Goal: Task Accomplishment & Management: Manage account settings

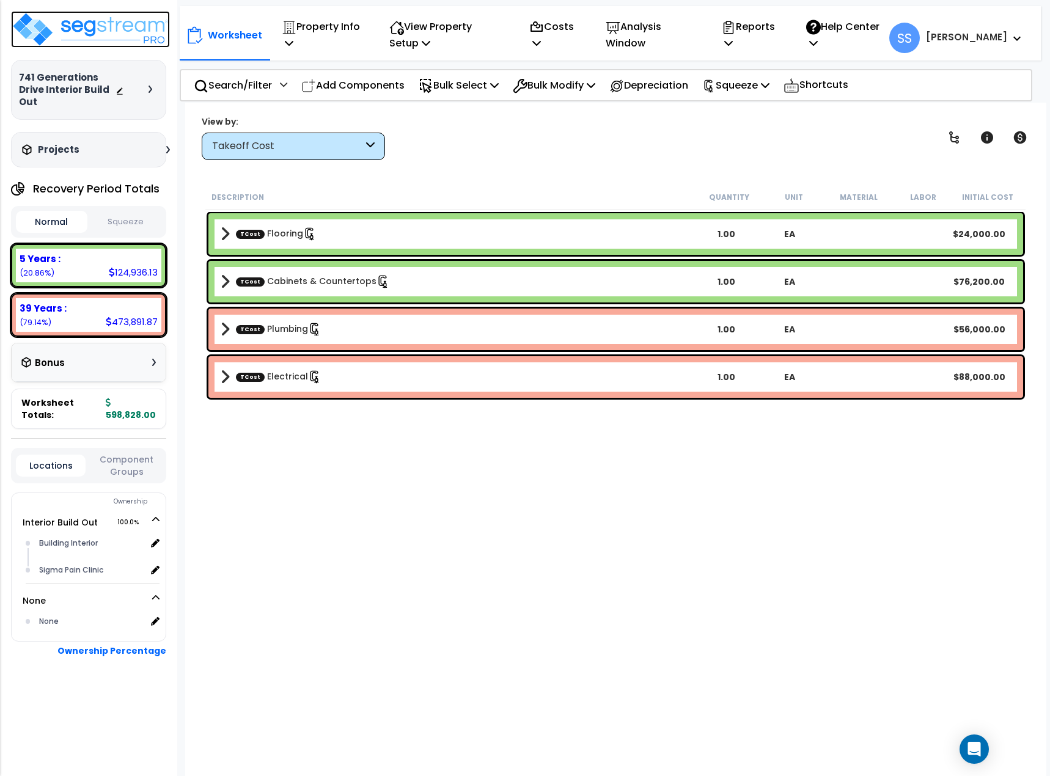
click at [59, 18] on img at bounding box center [90, 29] width 159 height 37
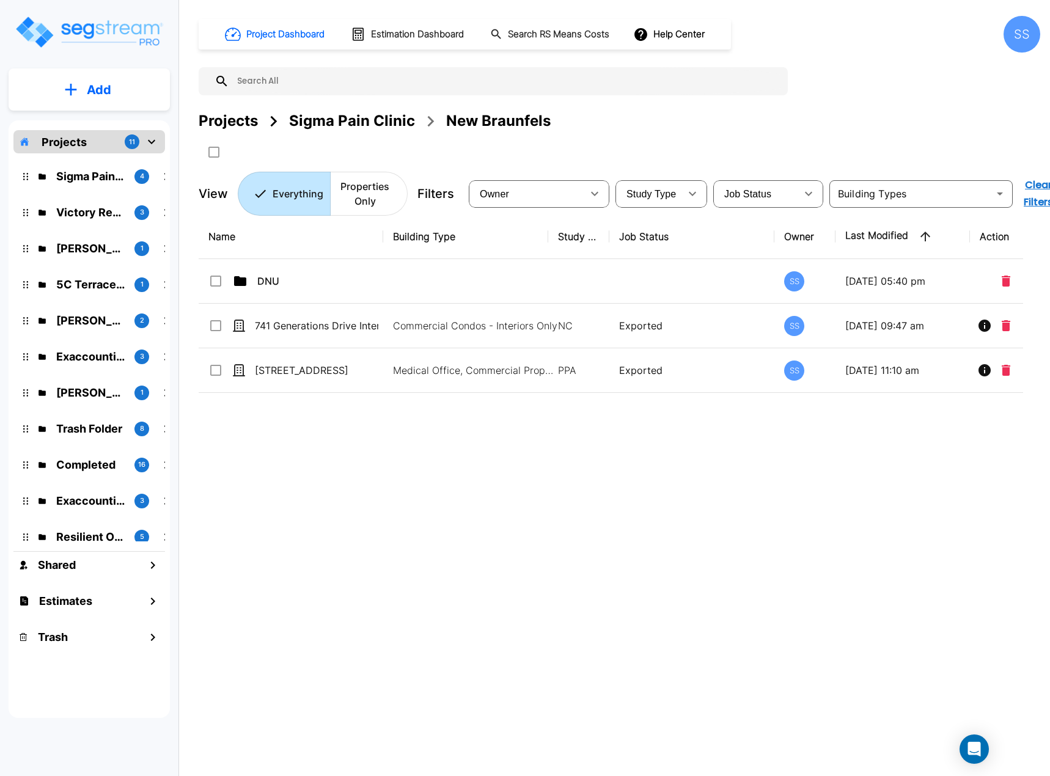
click at [657, 535] on div "Name Building Type Study Type Job Status Owner Last Modified Action DNU SS [DAT…" at bounding box center [611, 455] width 825 height 481
click at [99, 170] on p "Sigma Pain Clinic" at bounding box center [90, 176] width 68 height 17
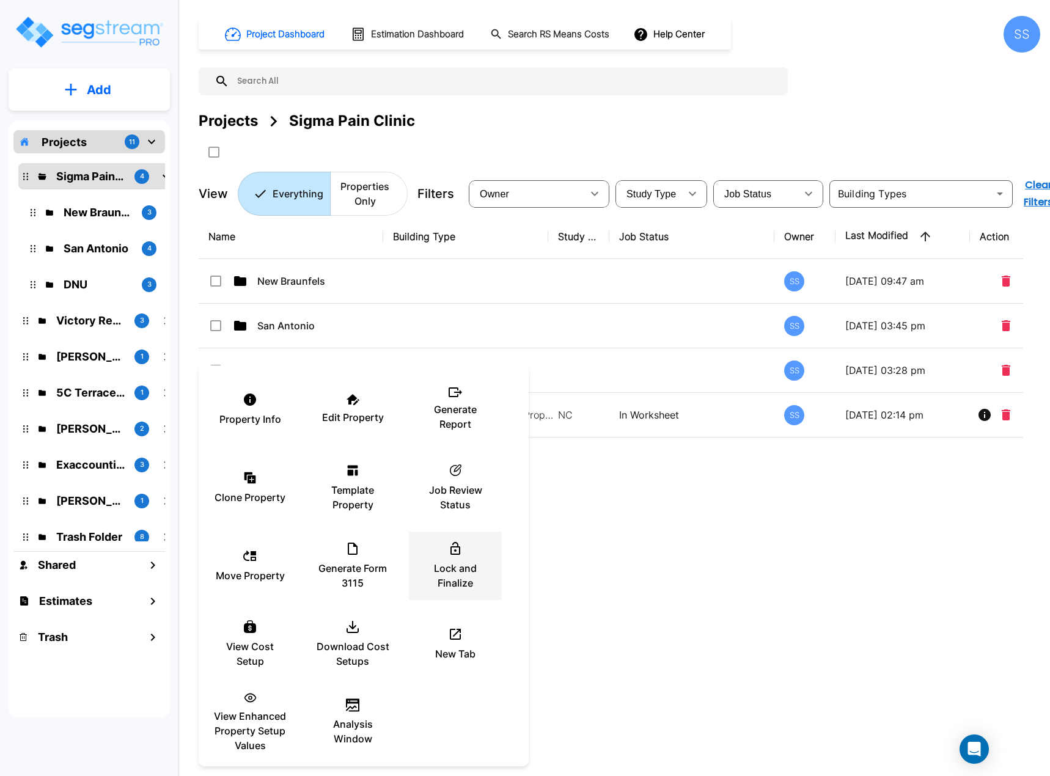
click at [466, 577] on p "Lock and Finalize" at bounding box center [455, 575] width 73 height 29
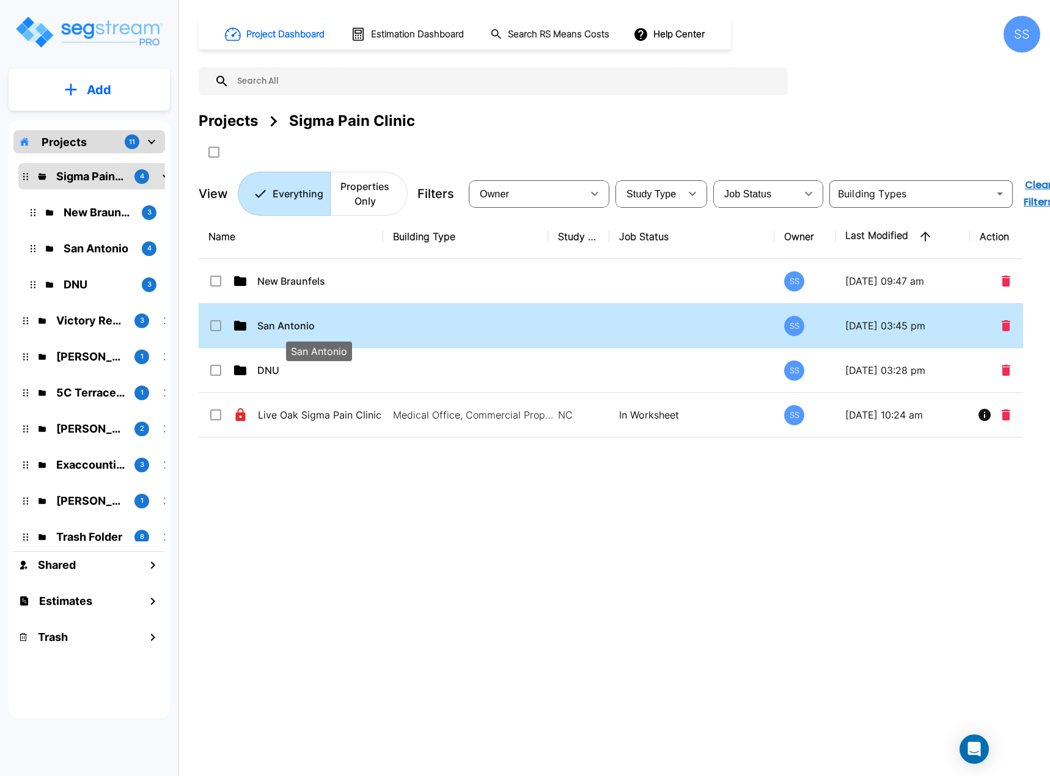
click at [286, 322] on p "San Antonio" at bounding box center [319, 326] width 124 height 15
checkbox input "true"
click at [286, 322] on p "San Antonio" at bounding box center [319, 326] width 124 height 15
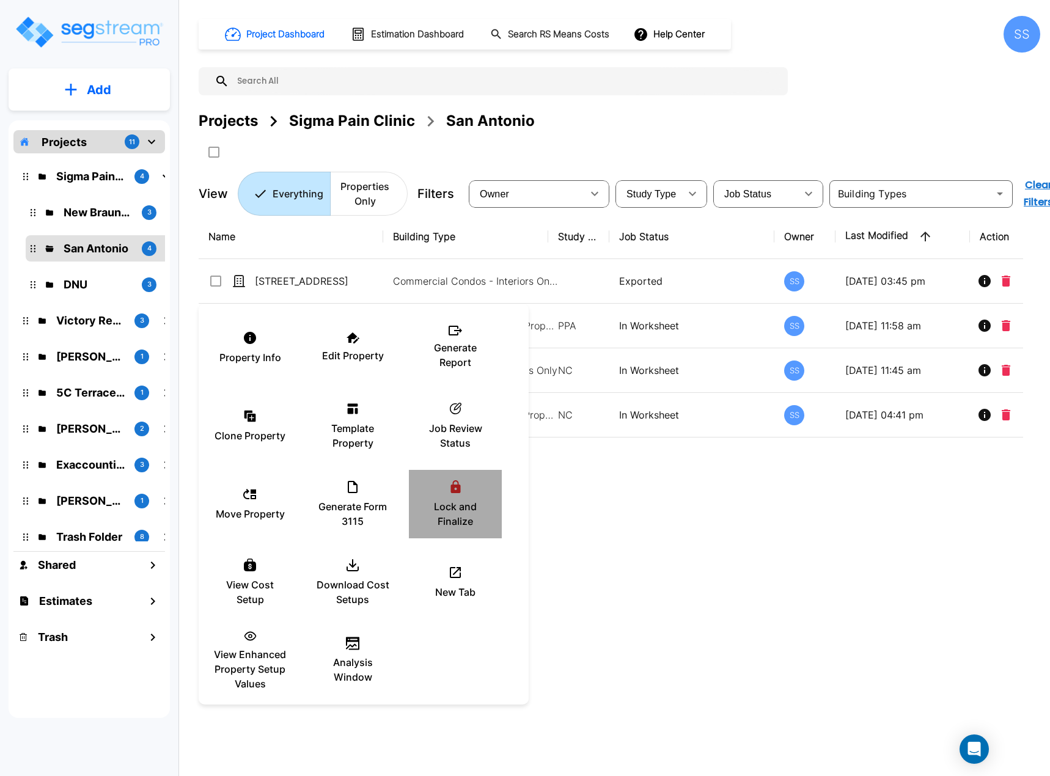
click at [459, 495] on div "Lock and Finalize" at bounding box center [455, 504] width 73 height 61
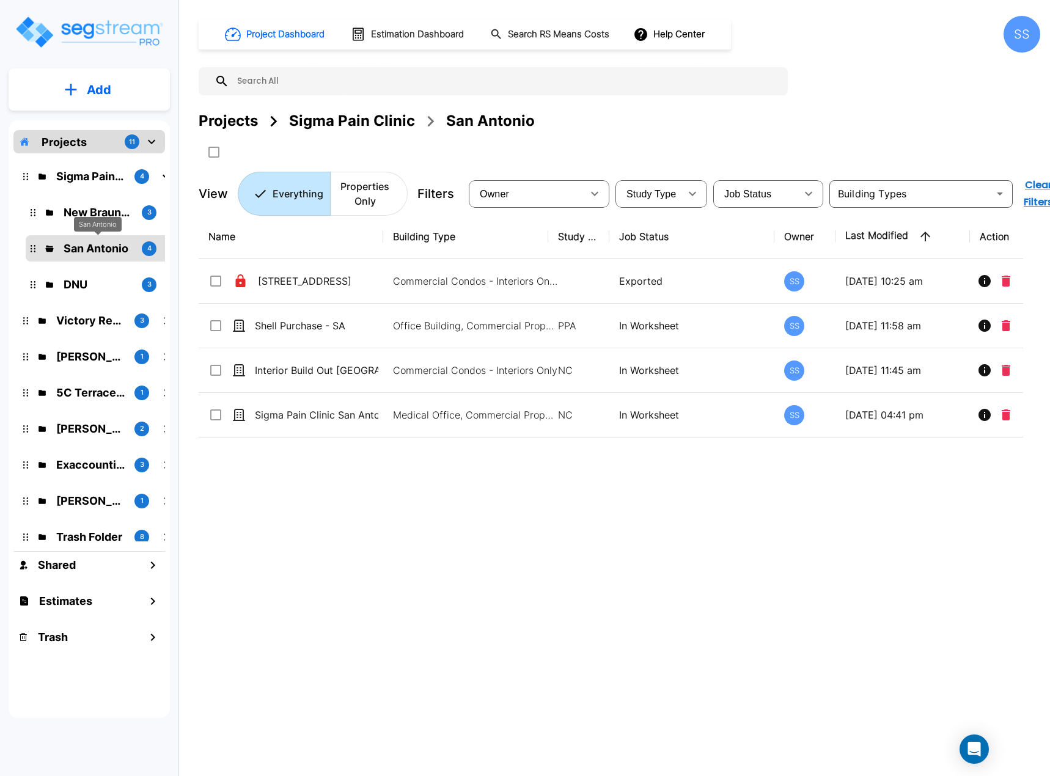
click at [103, 246] on p "San Antonio" at bounding box center [98, 248] width 68 height 17
click at [359, 106] on div "Project Dashboard Estimation Dashboard Search RS Means Costs Help Center SS Pro…" at bounding box center [620, 116] width 842 height 200
click at [352, 114] on div "Sigma Pain Clinic" at bounding box center [352, 121] width 126 height 22
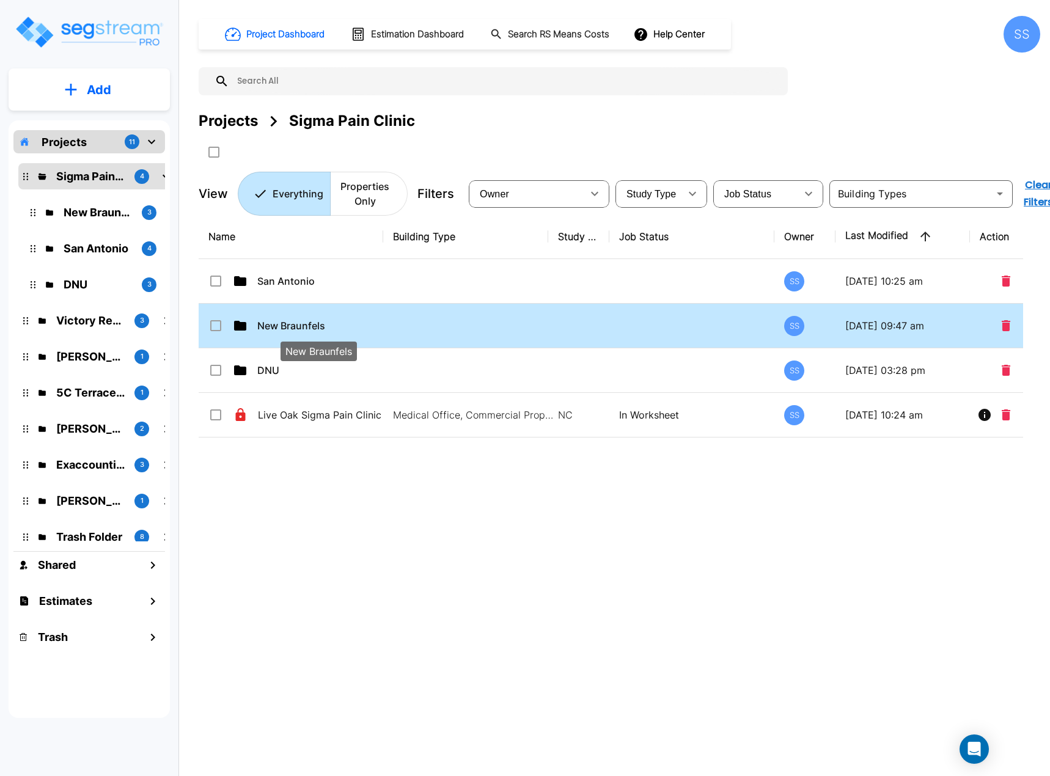
click at [270, 319] on p "New Braunfels" at bounding box center [319, 326] width 124 height 15
checkbox input "true"
click at [270, 319] on p "New Braunfels" at bounding box center [319, 326] width 124 height 15
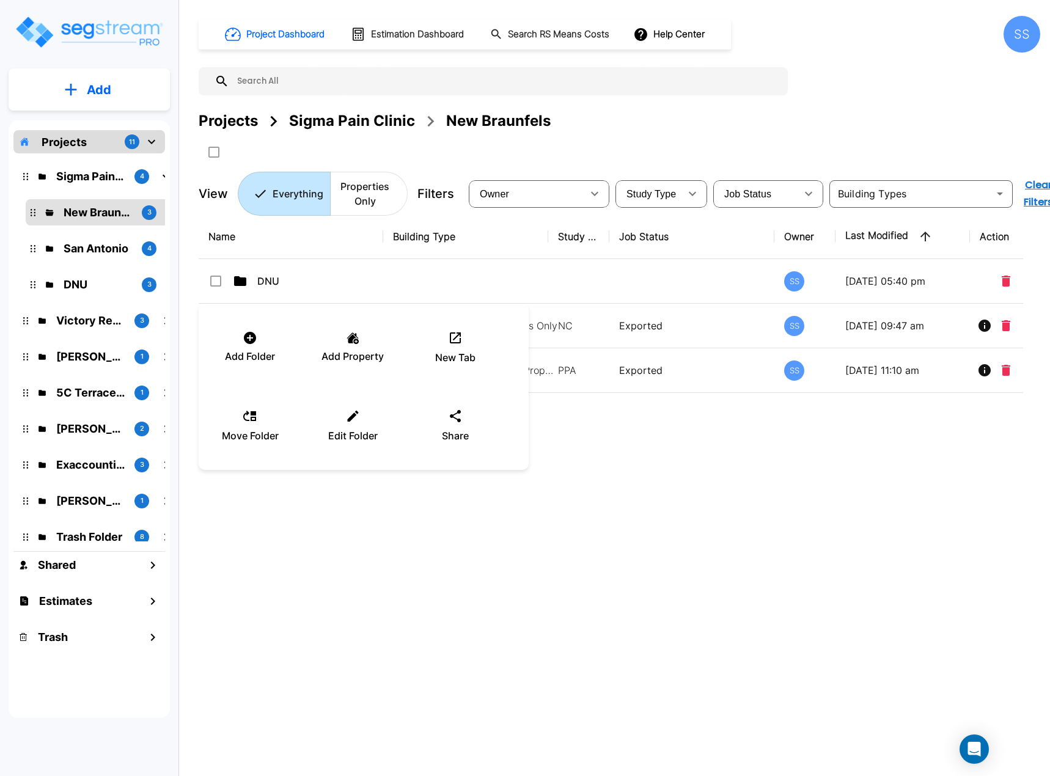
drag, startPoint x: 512, startPoint y: 550, endPoint x: 435, endPoint y: 449, distance: 126.8
click at [512, 549] on div at bounding box center [525, 388] width 1050 height 776
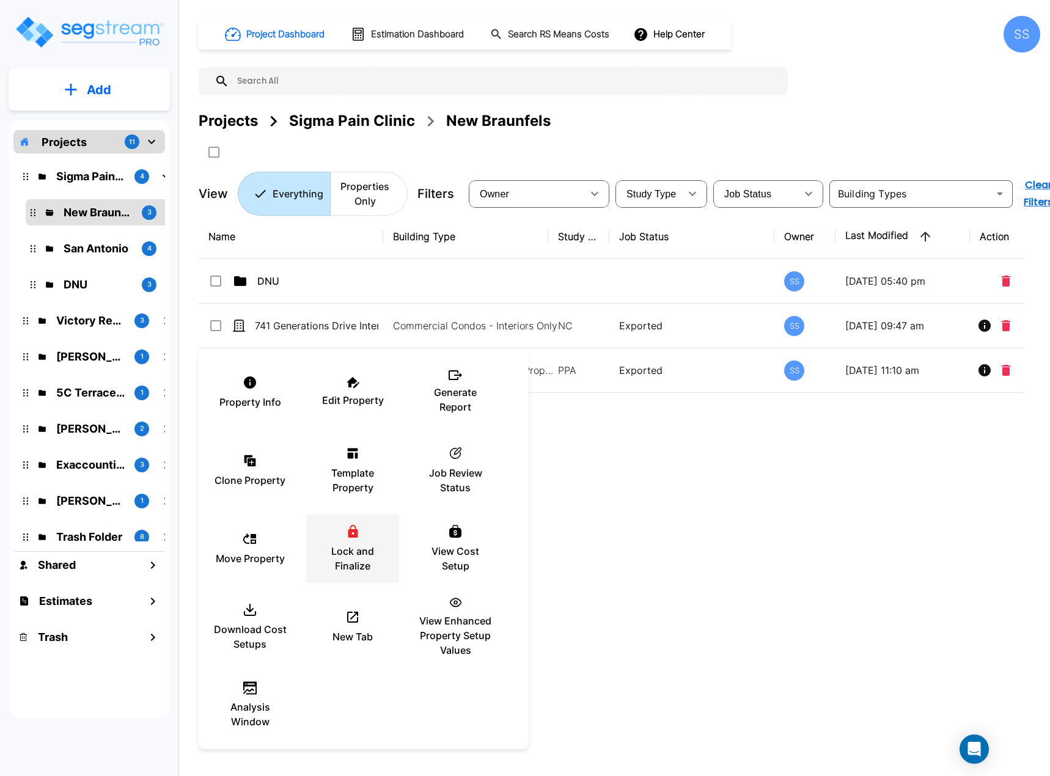
click at [349, 536] on icon at bounding box center [353, 531] width 10 height 13
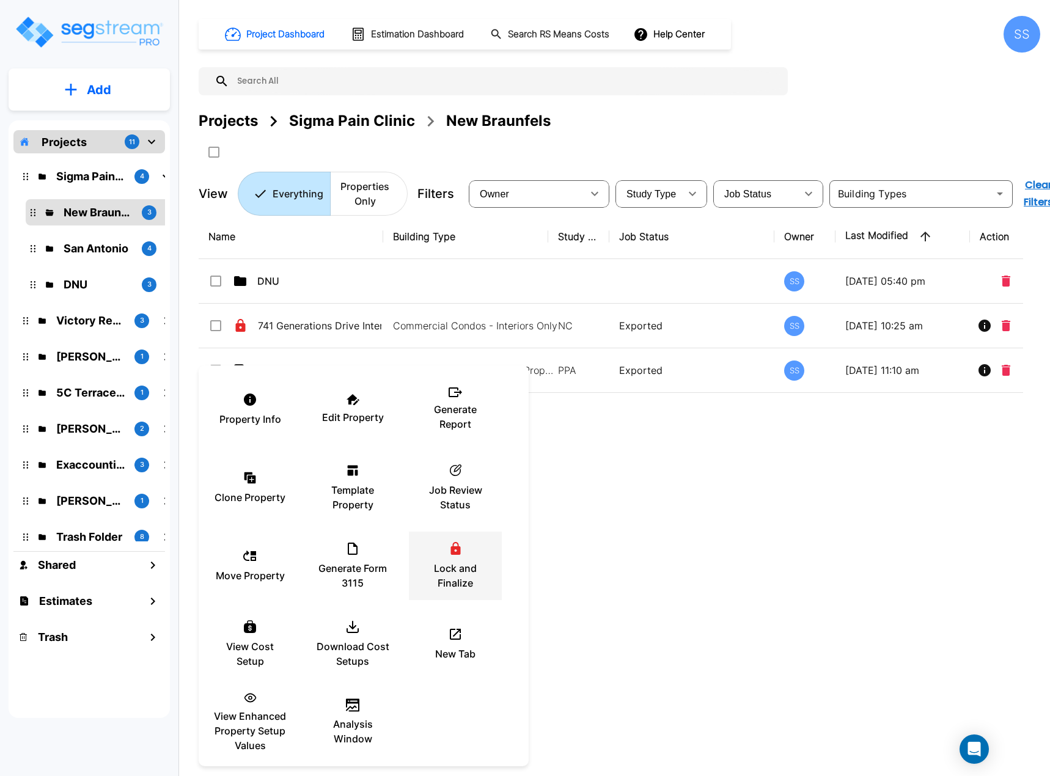
click at [455, 572] on p "Lock and Finalize" at bounding box center [455, 575] width 73 height 29
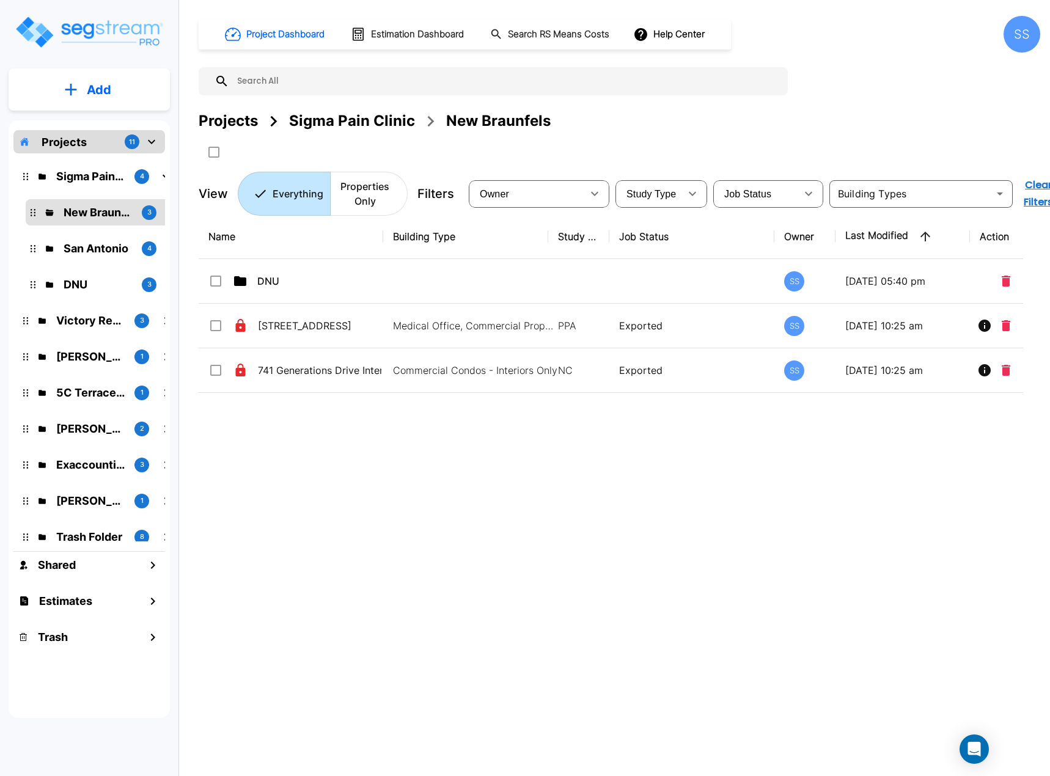
click at [336, 122] on div "Sigma Pain Clinic" at bounding box center [352, 121] width 126 height 22
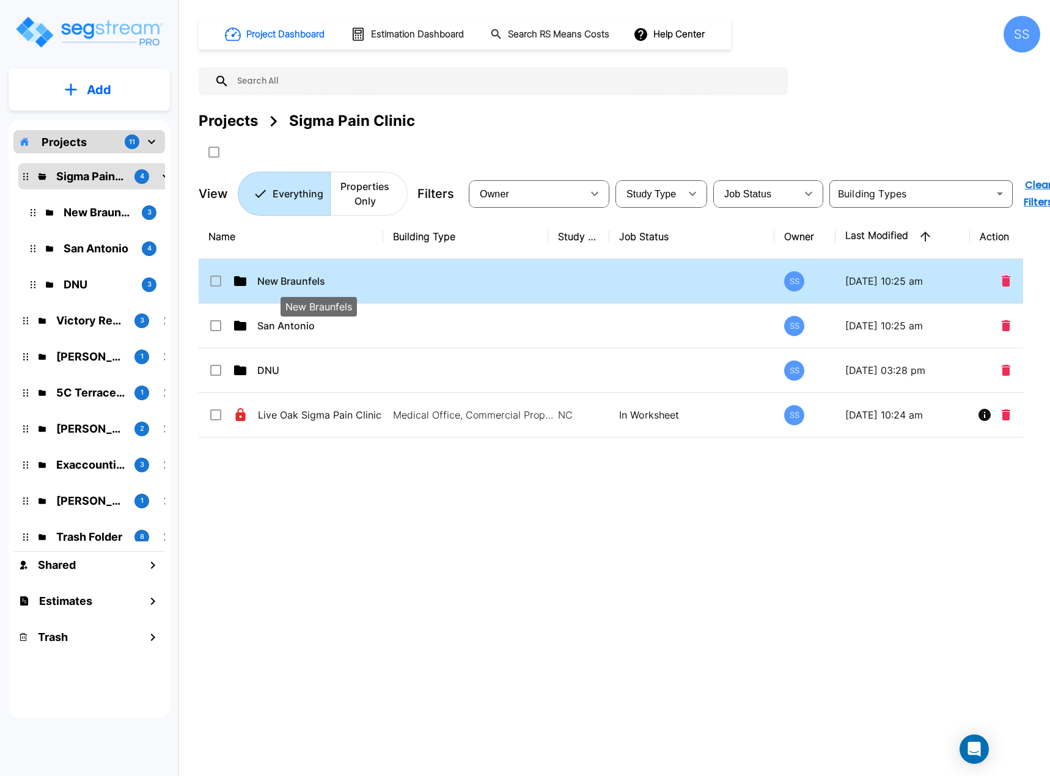
click at [297, 274] on p "New Braunfels" at bounding box center [319, 281] width 124 height 15
checkbox input "true"
click at [297, 274] on p "New Braunfels" at bounding box center [319, 281] width 124 height 15
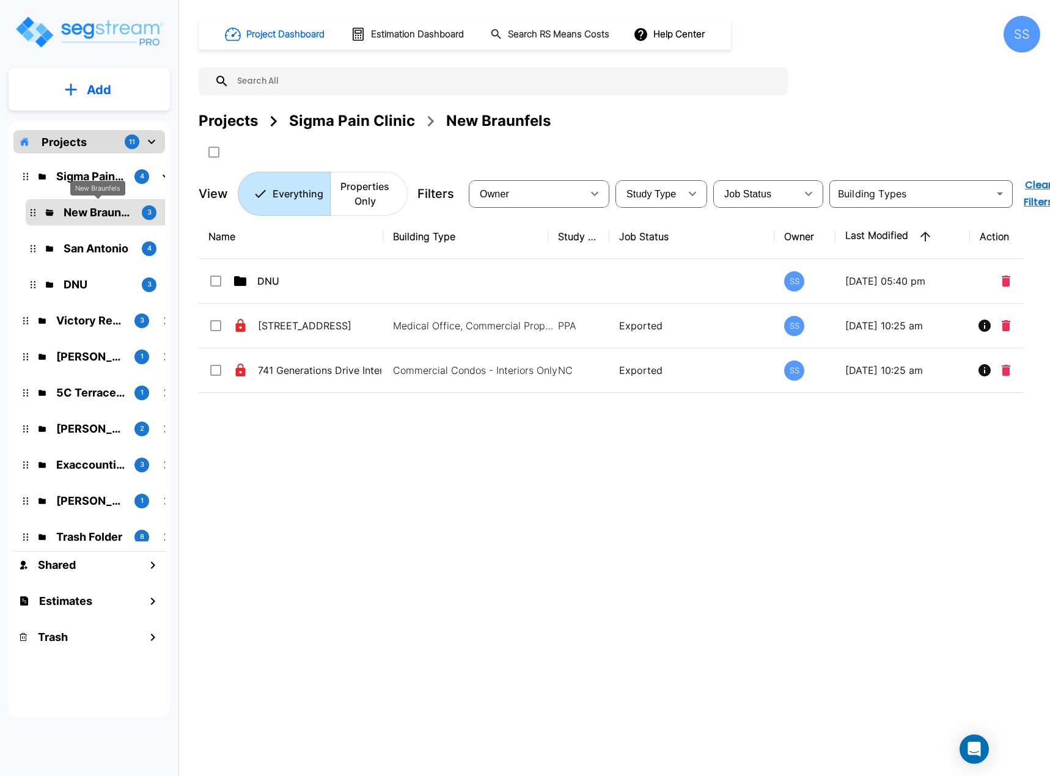
click at [98, 210] on p "New Braunfels" at bounding box center [98, 212] width 68 height 17
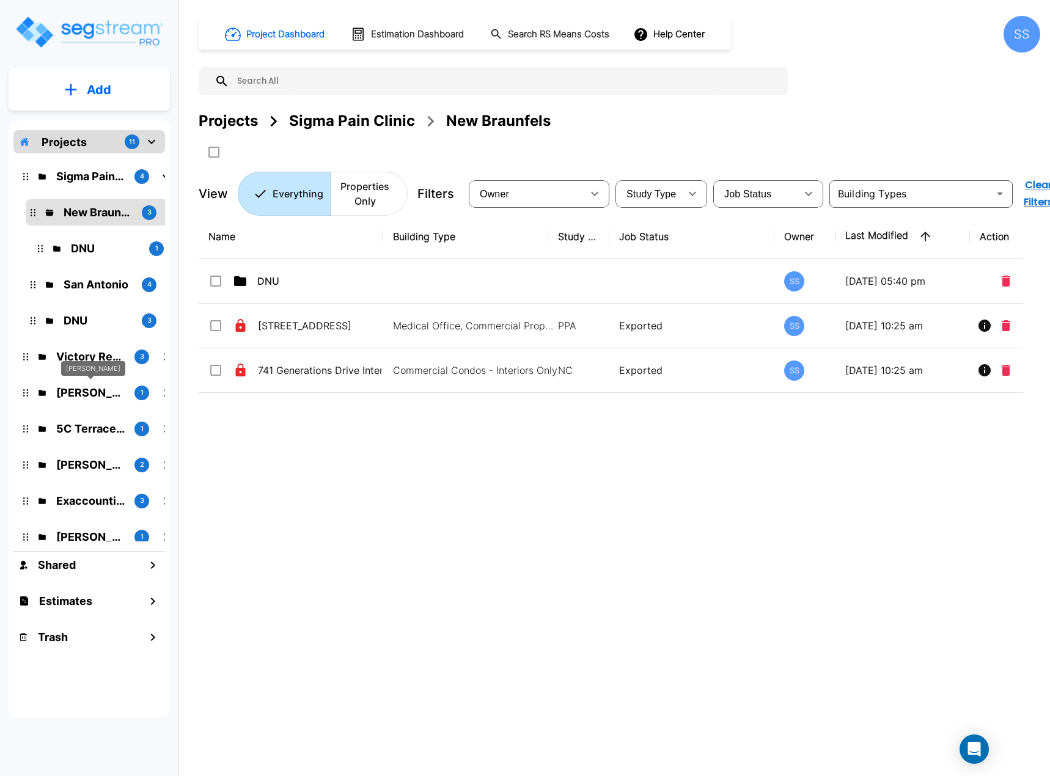
click at [98, 394] on p "[PERSON_NAME]" at bounding box center [90, 393] width 68 height 17
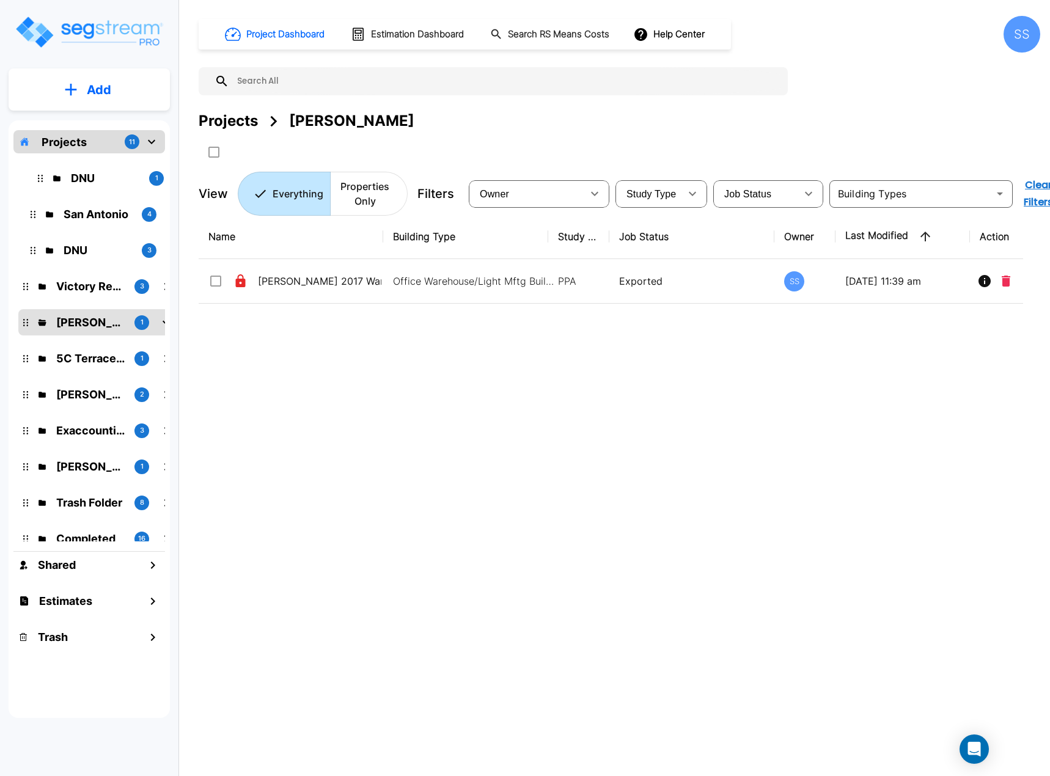
scroll to position [153, 0]
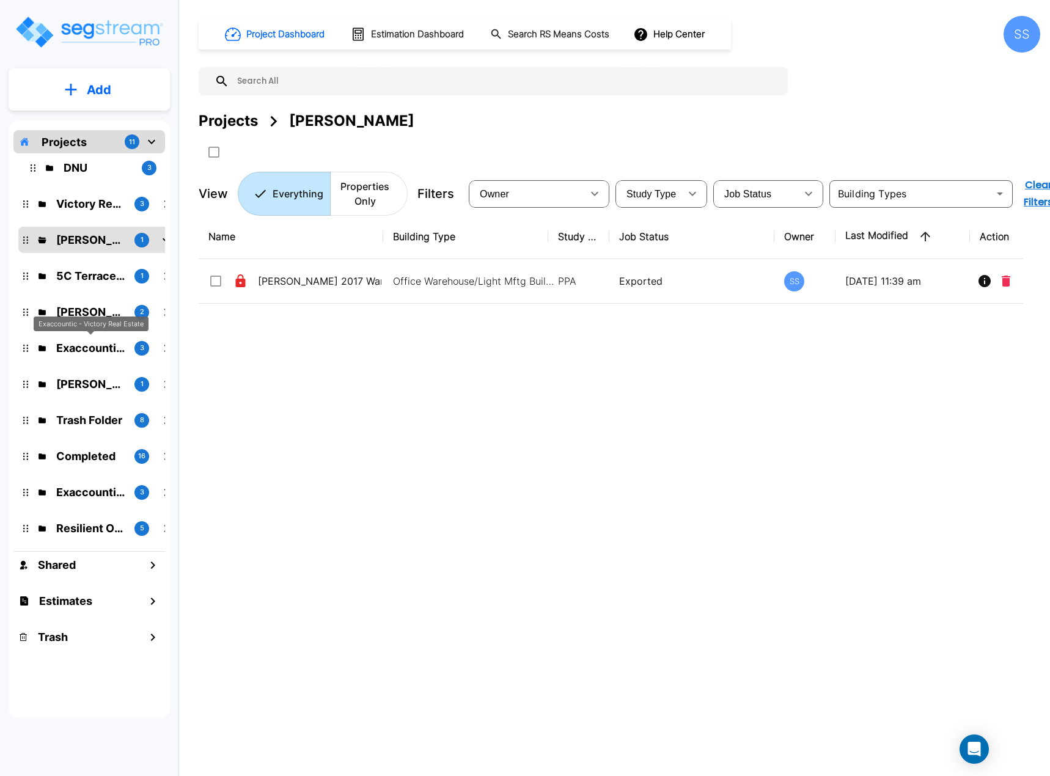
click at [101, 345] on p "Exaccountic - Victory Real Estate" at bounding box center [90, 348] width 68 height 17
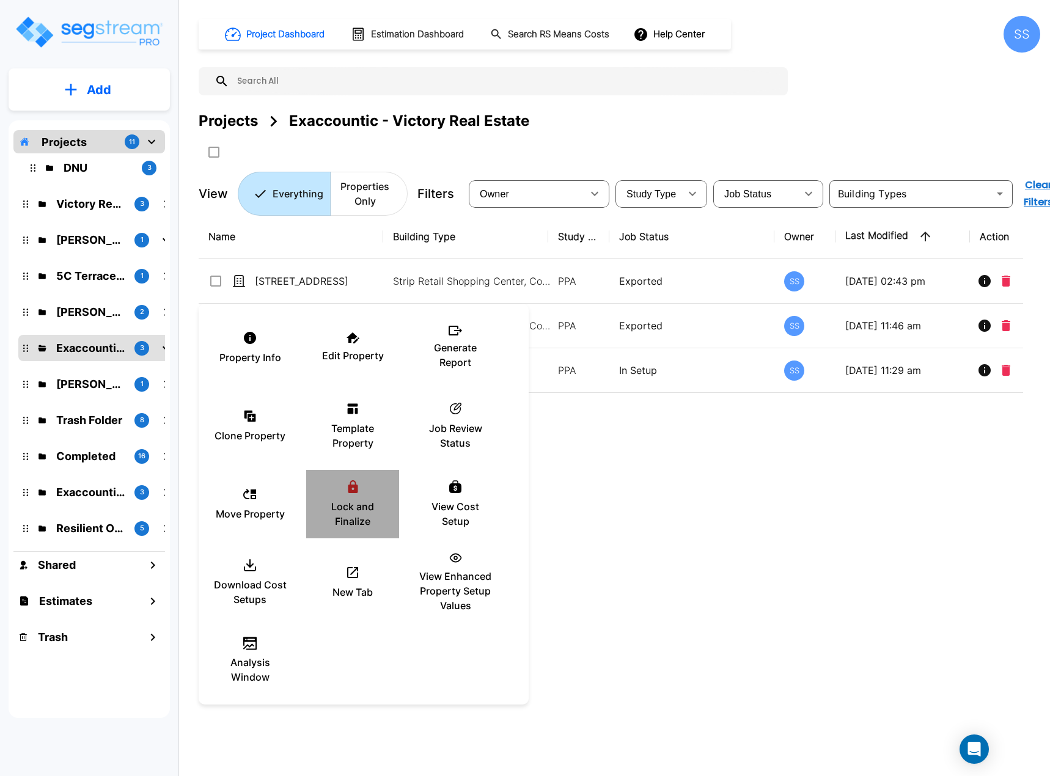
click at [343, 513] on p "Lock and Finalize" at bounding box center [352, 514] width 73 height 29
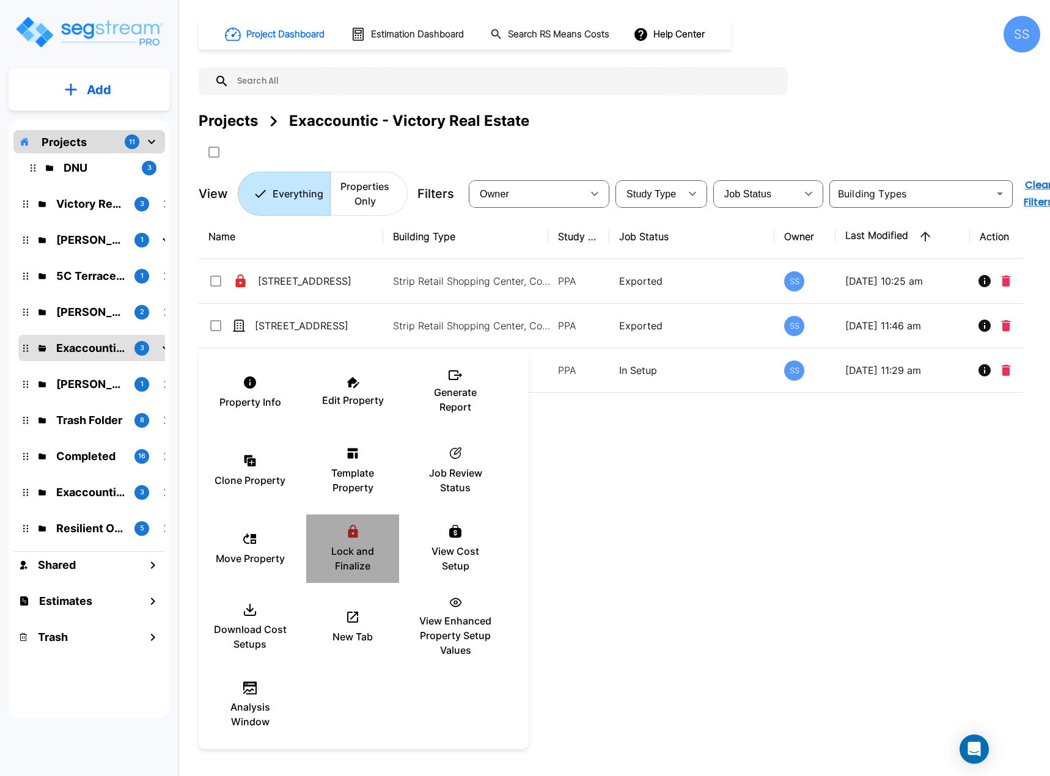
click at [353, 549] on p "Lock and Finalize" at bounding box center [352, 558] width 73 height 29
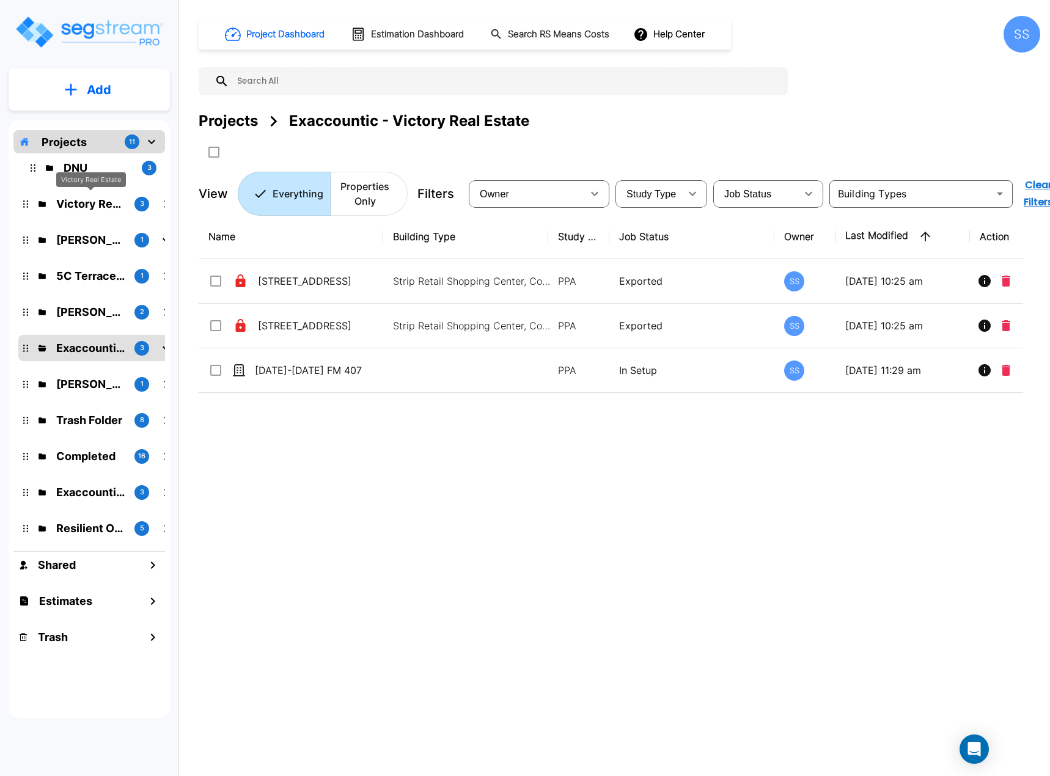
click at [70, 201] on p "Victory Real Estate" at bounding box center [90, 204] width 68 height 17
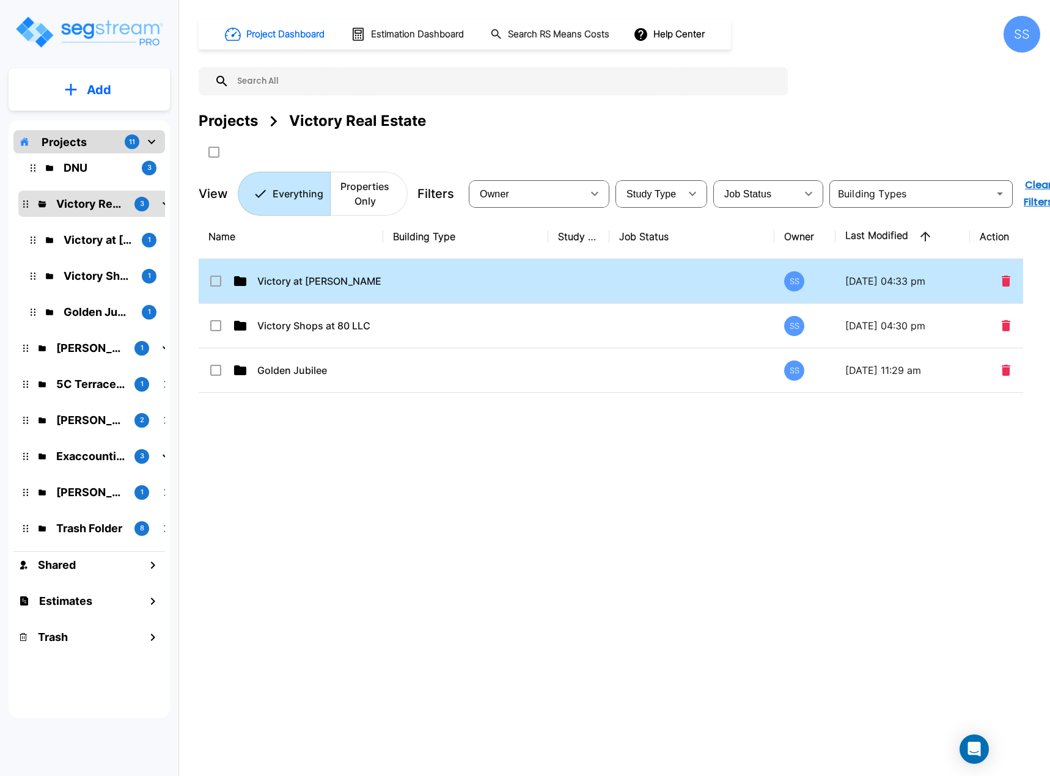
click at [303, 273] on td "Victory at [PERSON_NAME] 5 & 7" at bounding box center [291, 281] width 185 height 45
checkbox input "true"
click at [303, 273] on td "Victory at [PERSON_NAME] 5 & 7" at bounding box center [291, 281] width 185 height 45
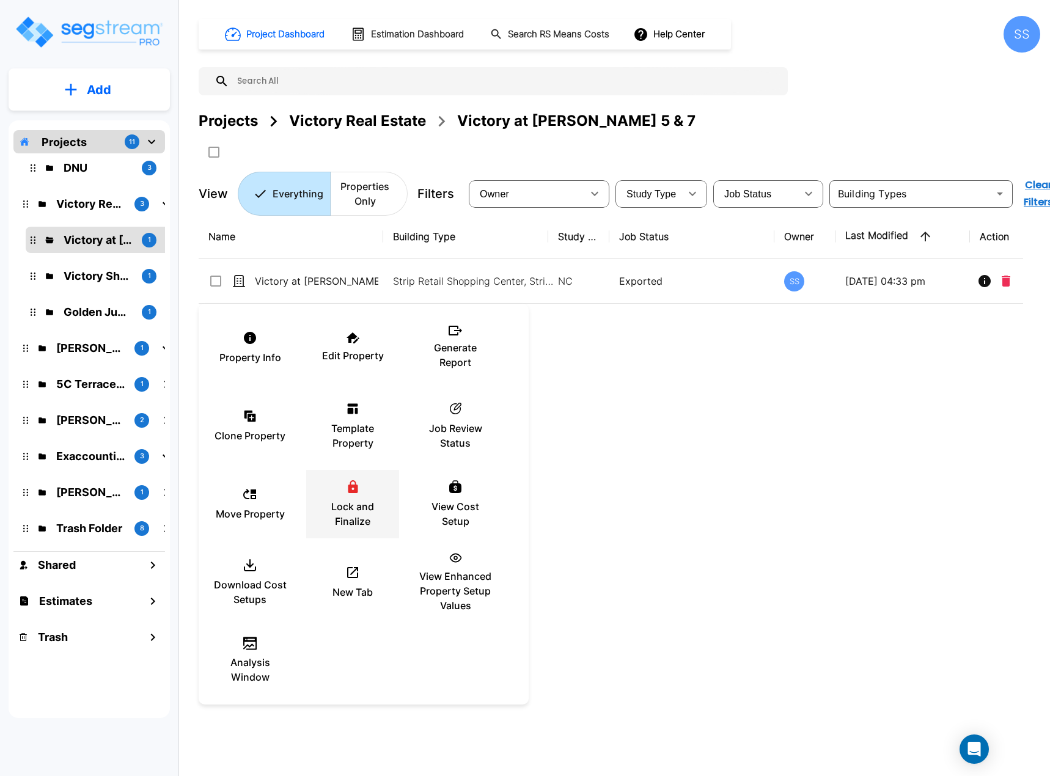
click at [348, 508] on p "Lock and Finalize" at bounding box center [352, 514] width 73 height 29
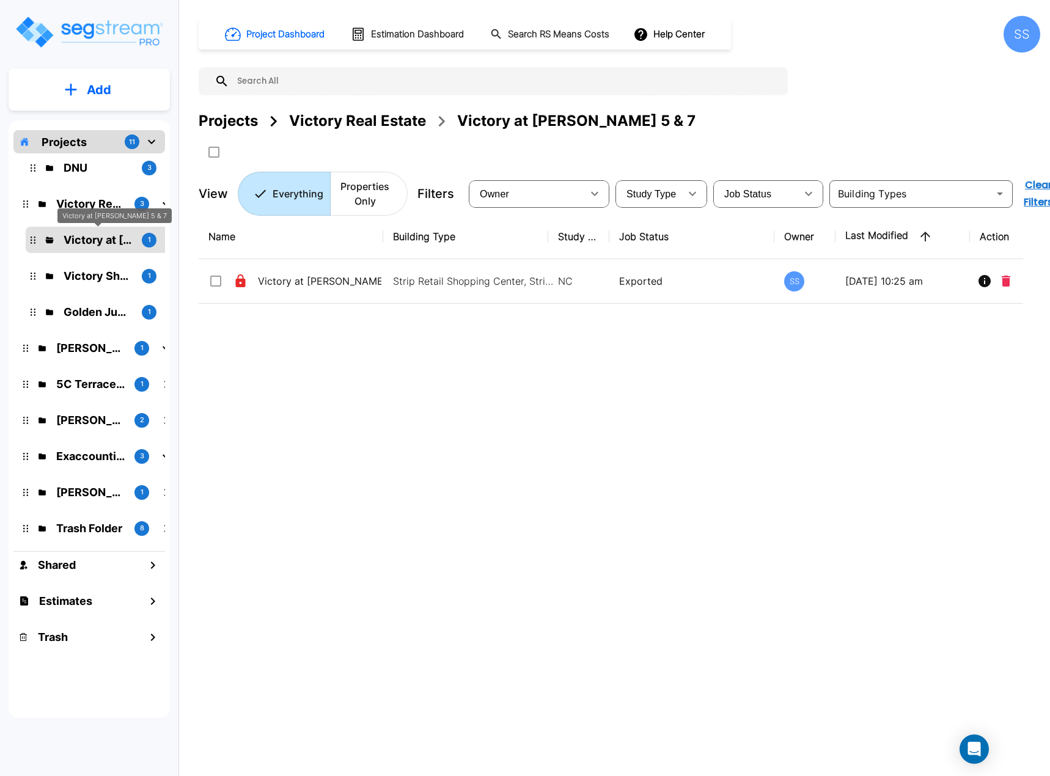
click at [76, 240] on p "Victory at [PERSON_NAME] 5 & 7" at bounding box center [98, 240] width 68 height 17
click at [374, 120] on div "Victory Real Estate" at bounding box center [357, 121] width 137 height 22
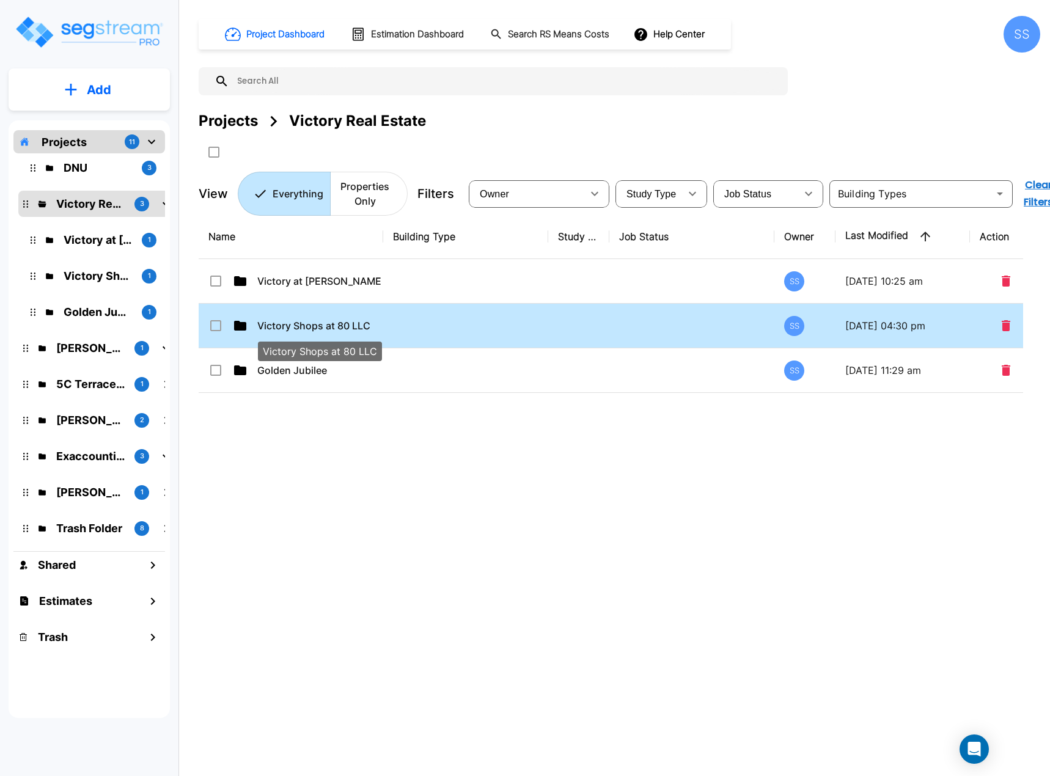
click at [280, 333] on div "Victory Shops at 80 LLC" at bounding box center [320, 347] width 127 height 29
checkbox input "true"
click at [280, 333] on div "Victory Shops at 80 LLC" at bounding box center [320, 347] width 127 height 29
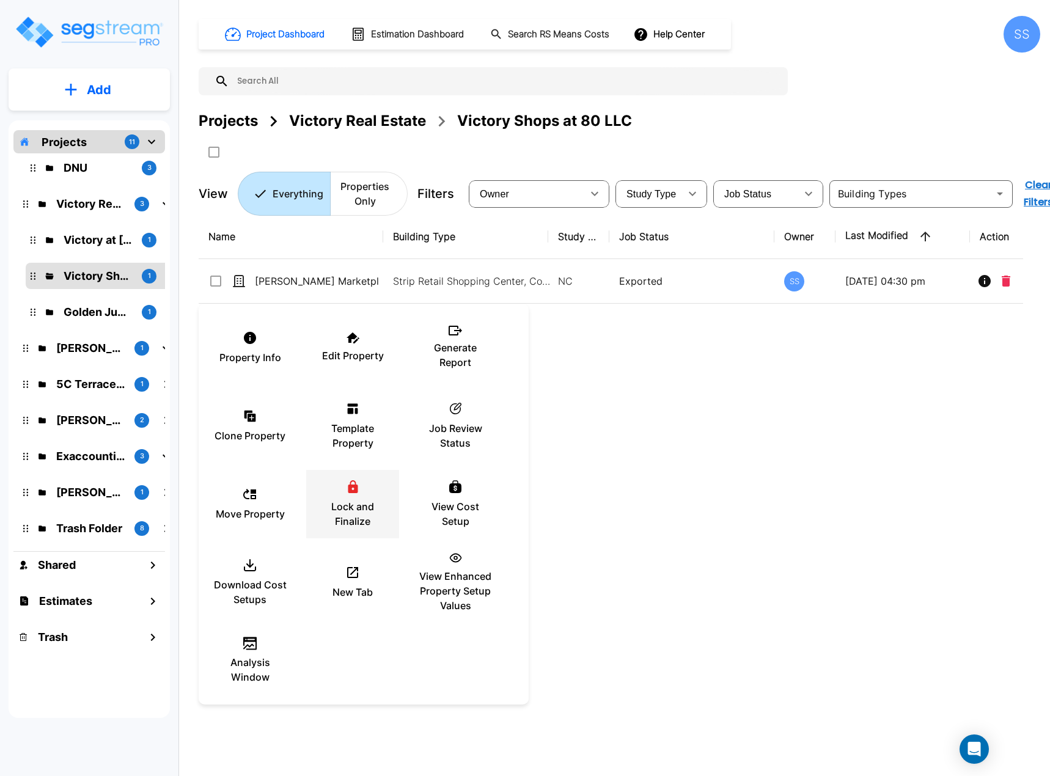
click at [344, 498] on div "Lock and Finalize" at bounding box center [352, 504] width 73 height 61
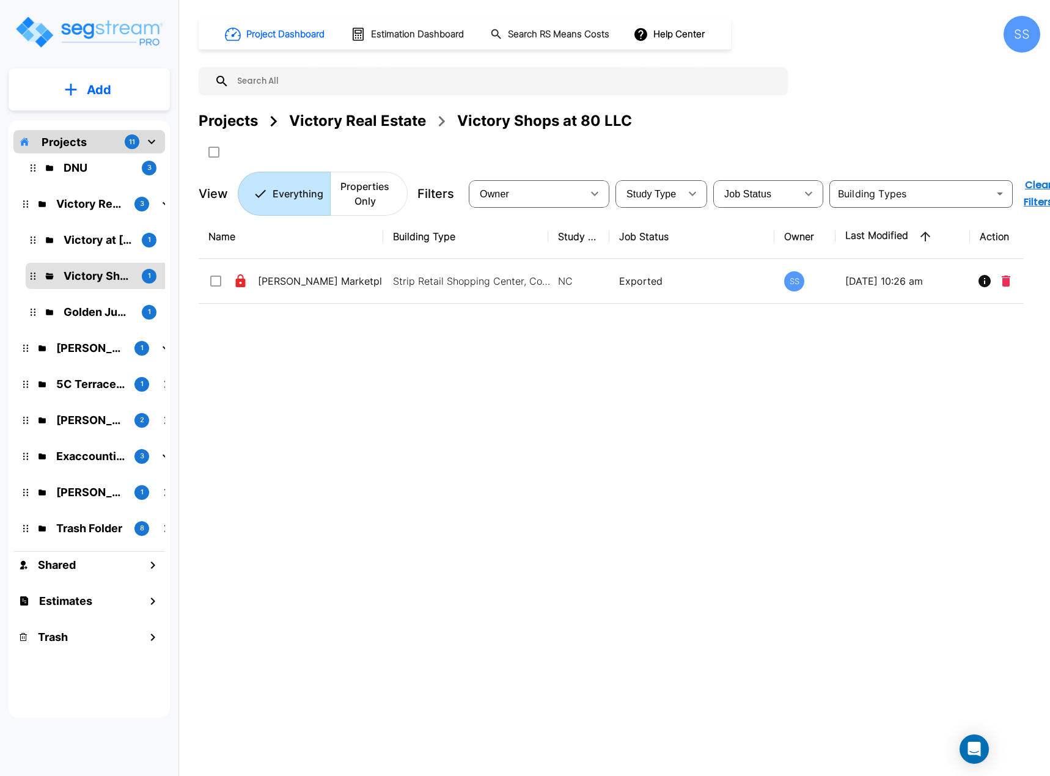
click at [328, 121] on div "Victory Real Estate" at bounding box center [357, 121] width 137 height 22
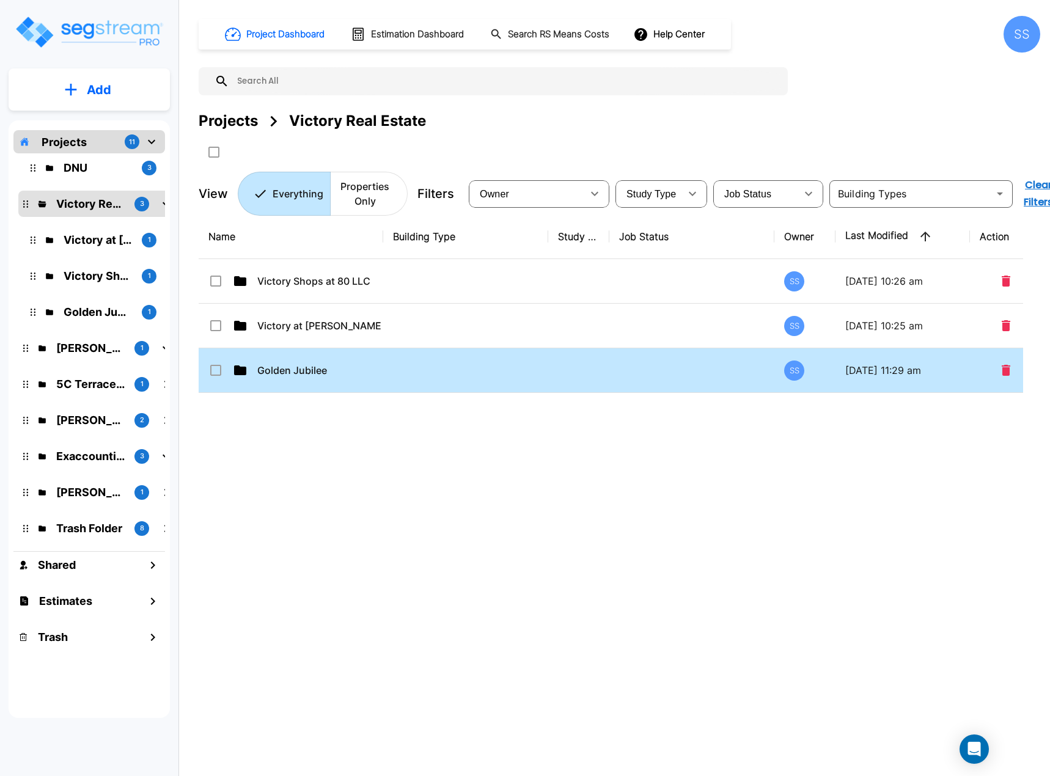
click at [278, 377] on p "Golden Jubilee" at bounding box center [319, 370] width 124 height 15
checkbox input "true"
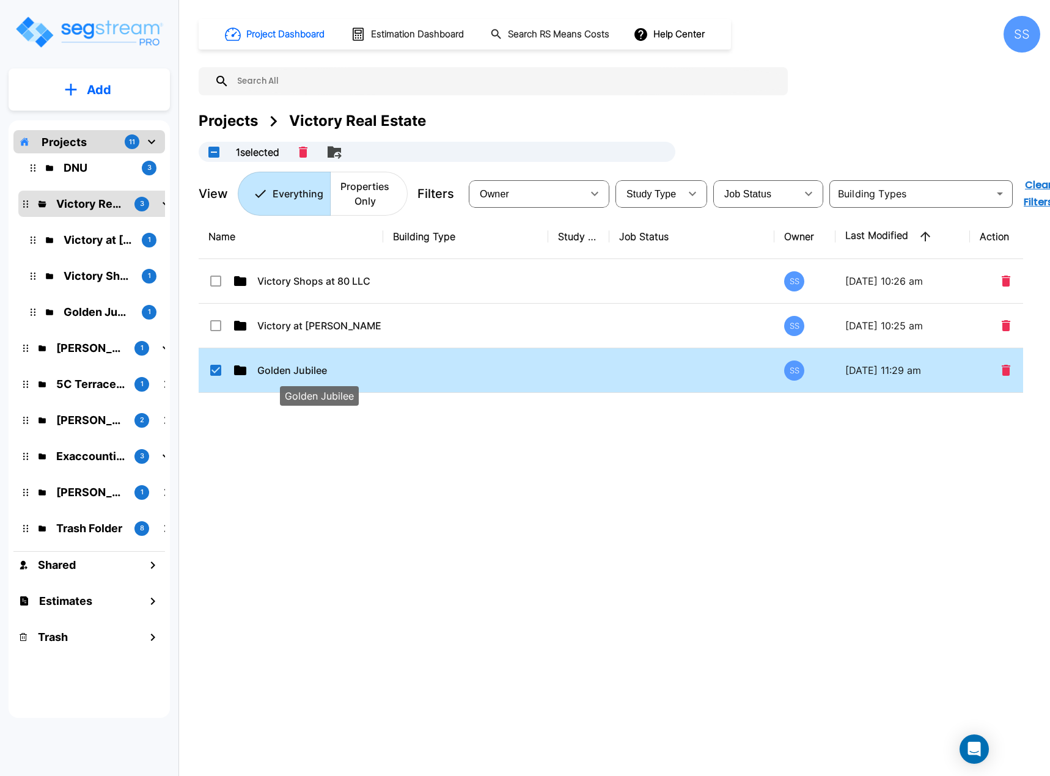
click at [278, 377] on p "Golden Jubilee" at bounding box center [319, 370] width 124 height 15
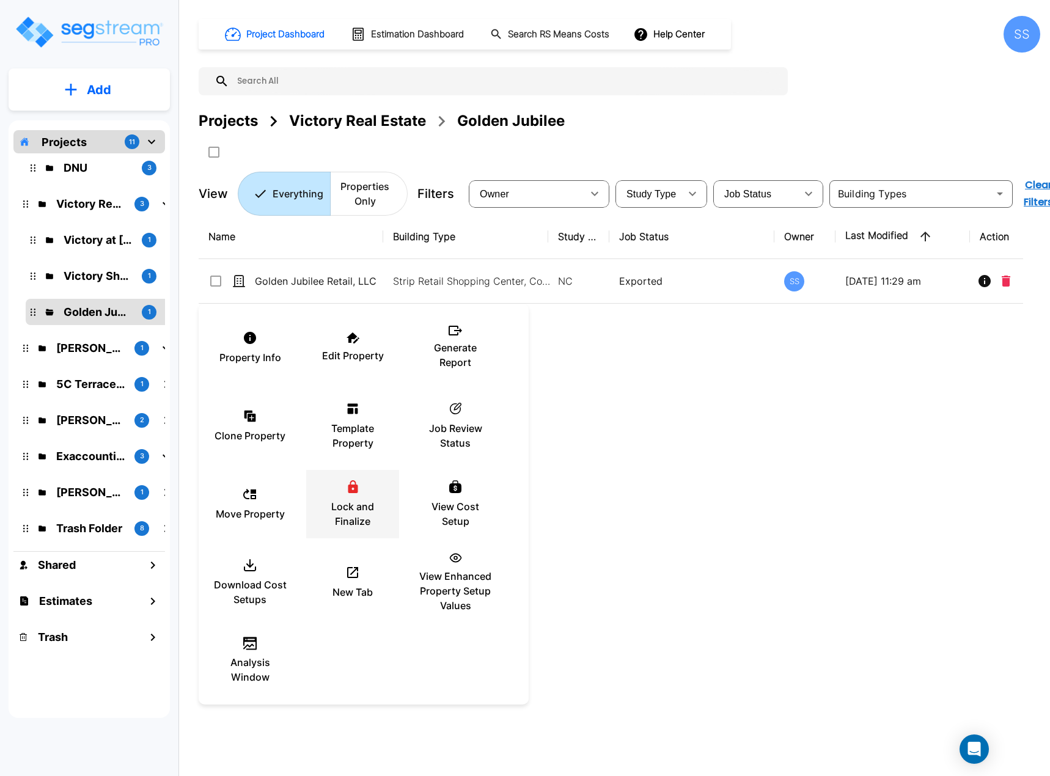
click at [358, 490] on icon at bounding box center [353, 487] width 10 height 13
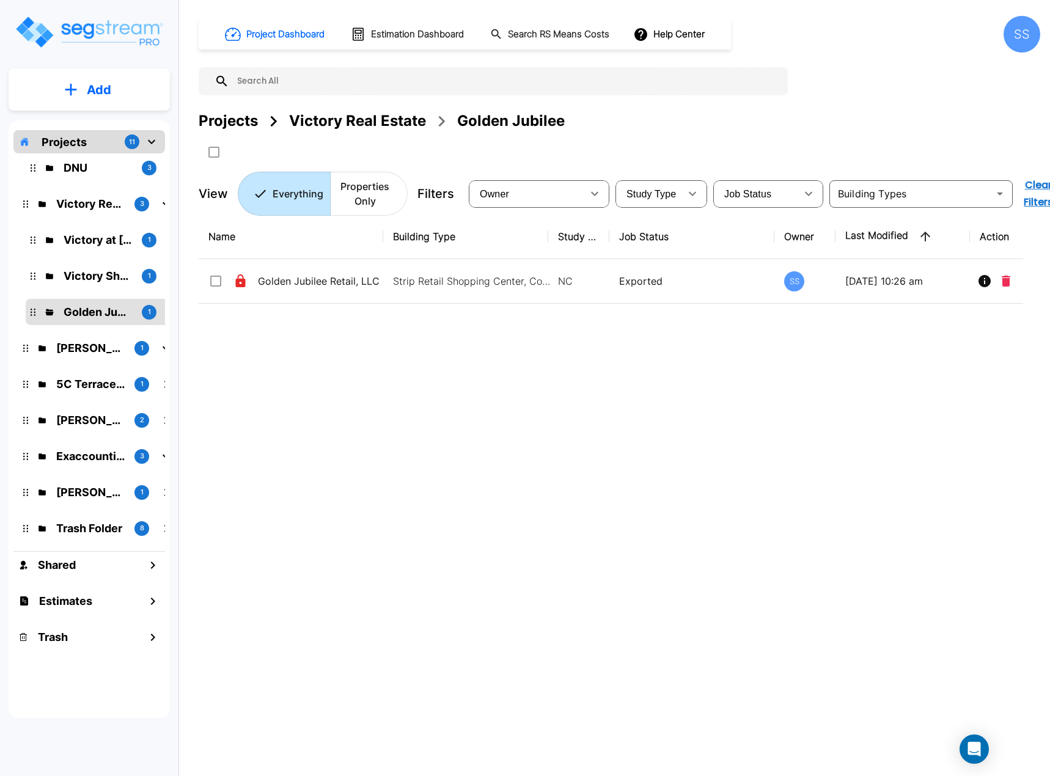
click at [380, 109] on div "Project Dashboard Estimation Dashboard Search RS Means Costs Help Center SS Pro…" at bounding box center [620, 116] width 842 height 200
click at [375, 112] on div "Victory Real Estate" at bounding box center [357, 121] width 137 height 22
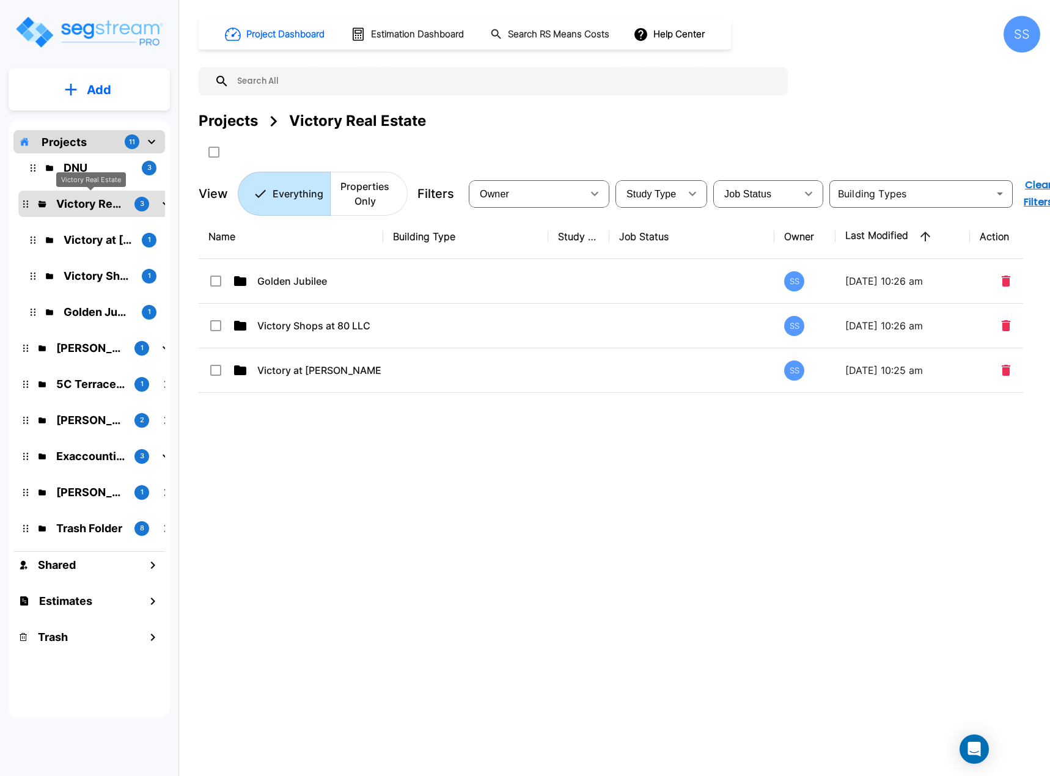
click at [64, 204] on p "Victory Real Estate" at bounding box center [90, 204] width 68 height 17
click at [79, 138] on p "Projects" at bounding box center [64, 142] width 45 height 17
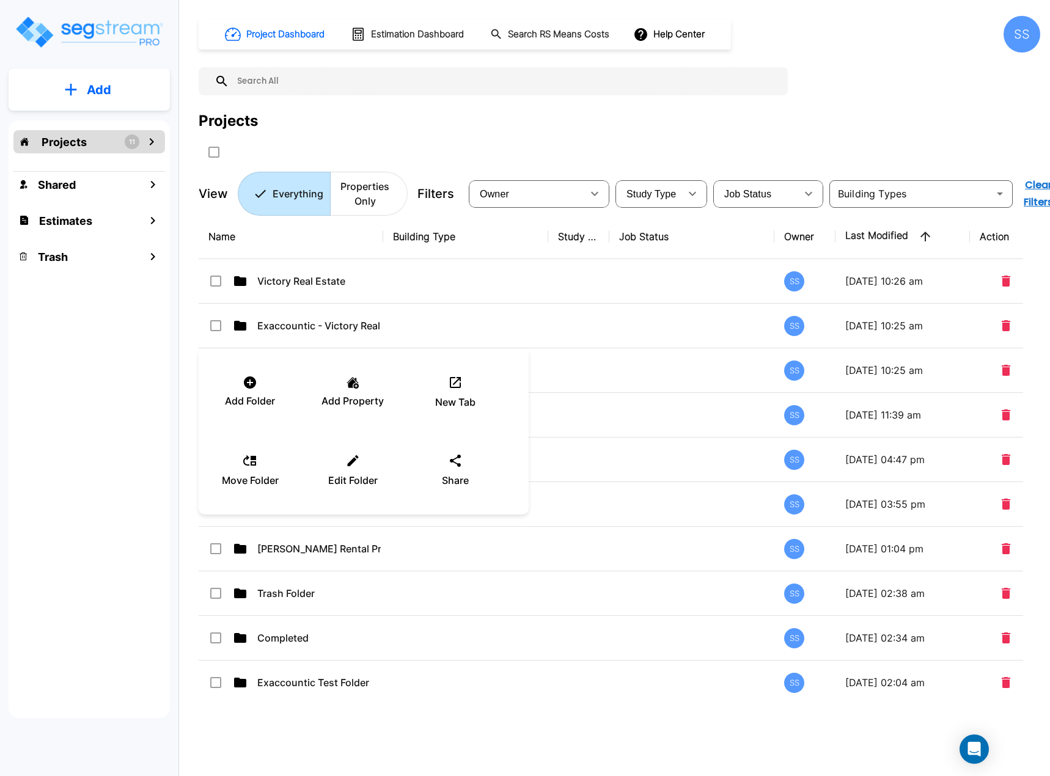
click at [515, 739] on div at bounding box center [525, 388] width 1050 height 776
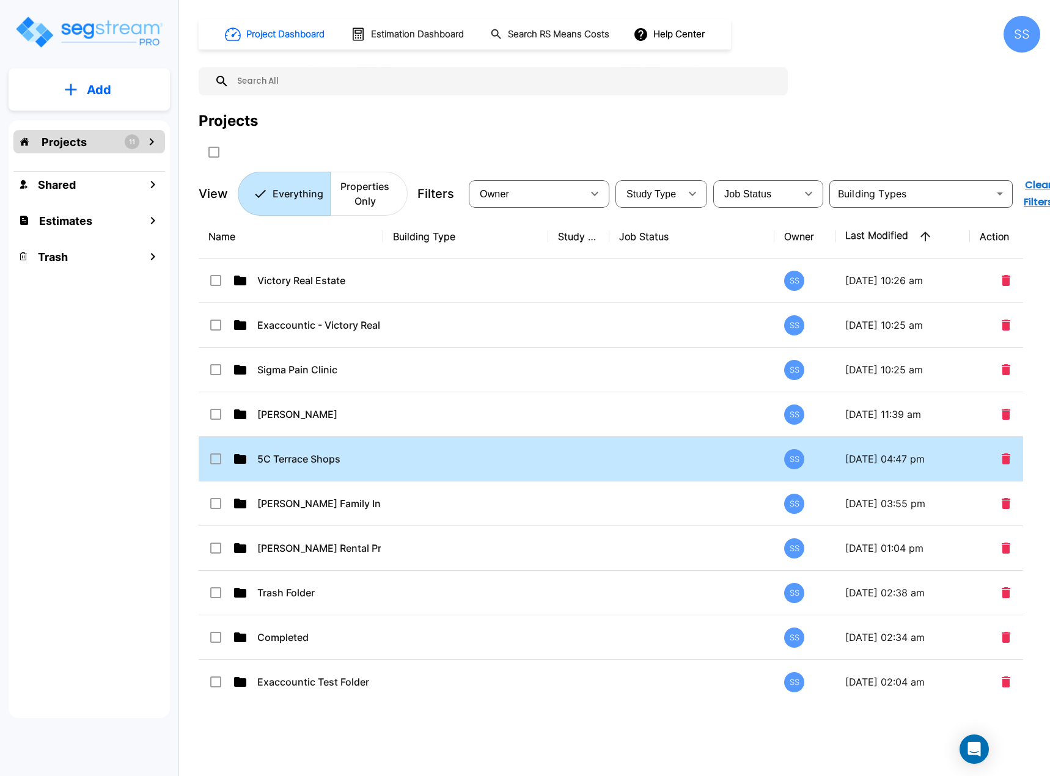
scroll to position [0, 0]
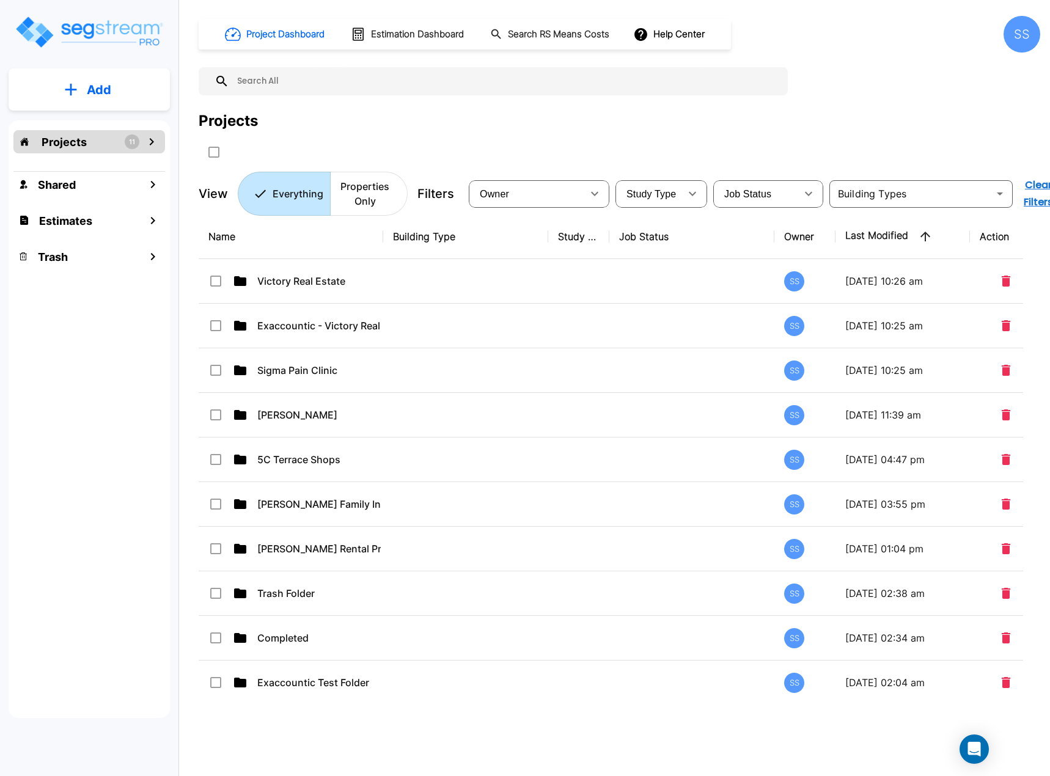
click at [150, 138] on icon "mailbox folders" at bounding box center [151, 142] width 15 height 15
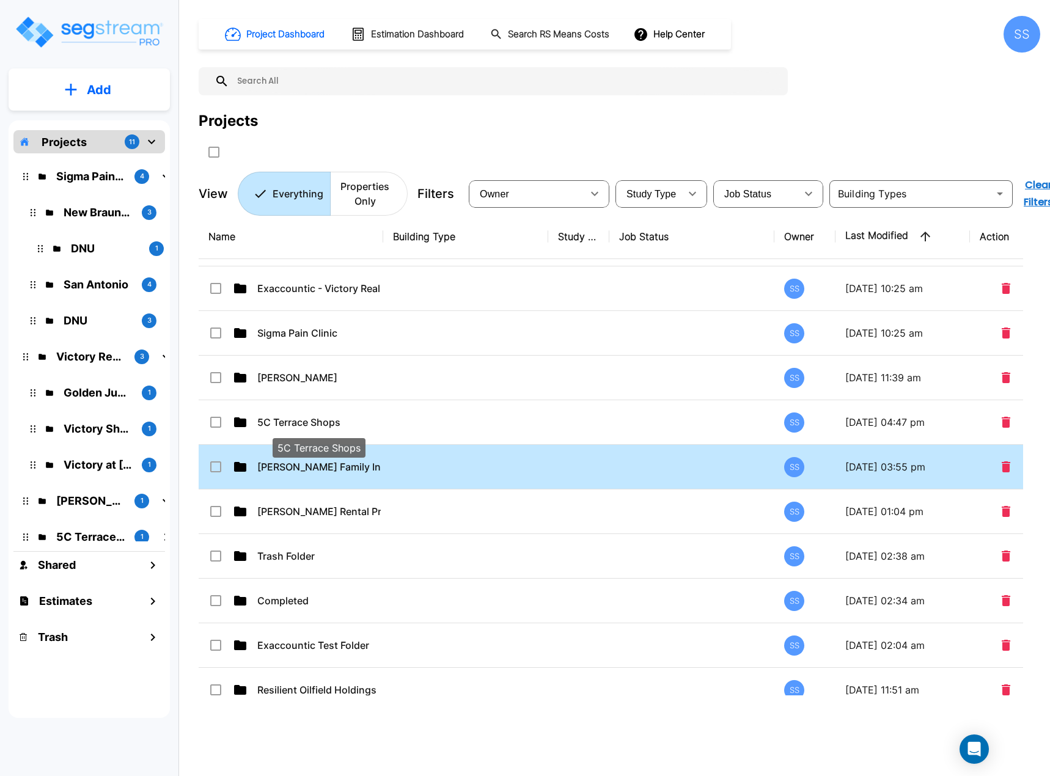
scroll to position [54, 0]
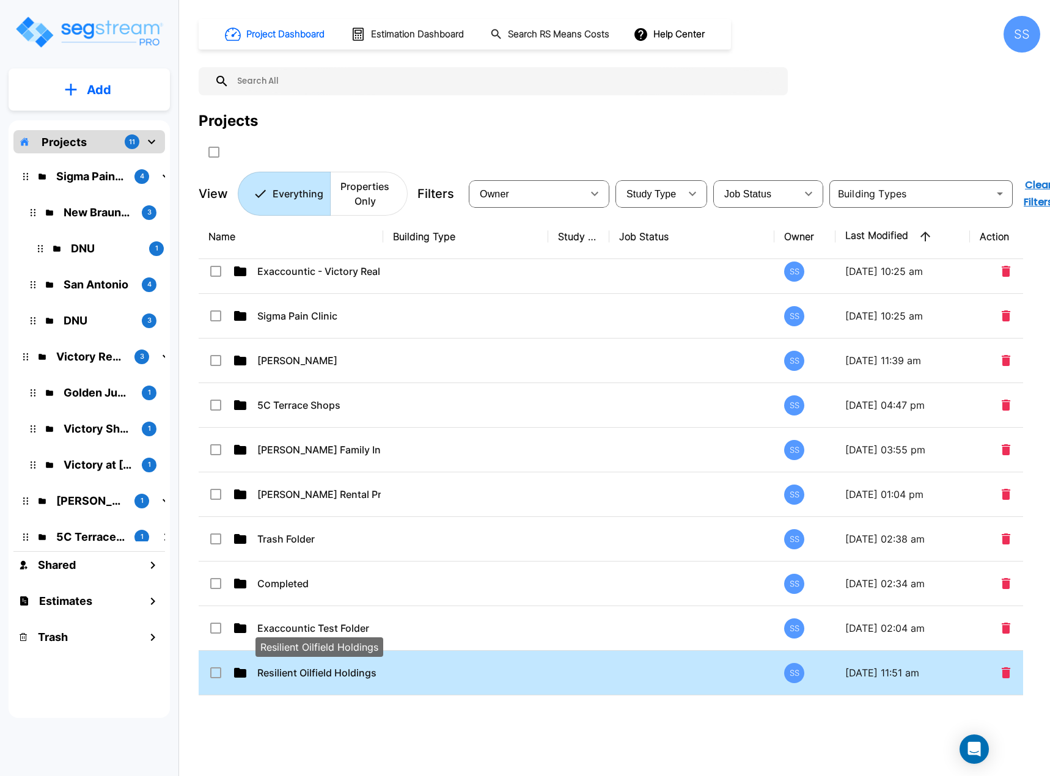
click at [350, 674] on p "Resilient Oilfield Holdings" at bounding box center [319, 673] width 124 height 15
checkbox input "true"
click at [350, 674] on p "Resilient Oilfield Holdings" at bounding box center [319, 673] width 124 height 15
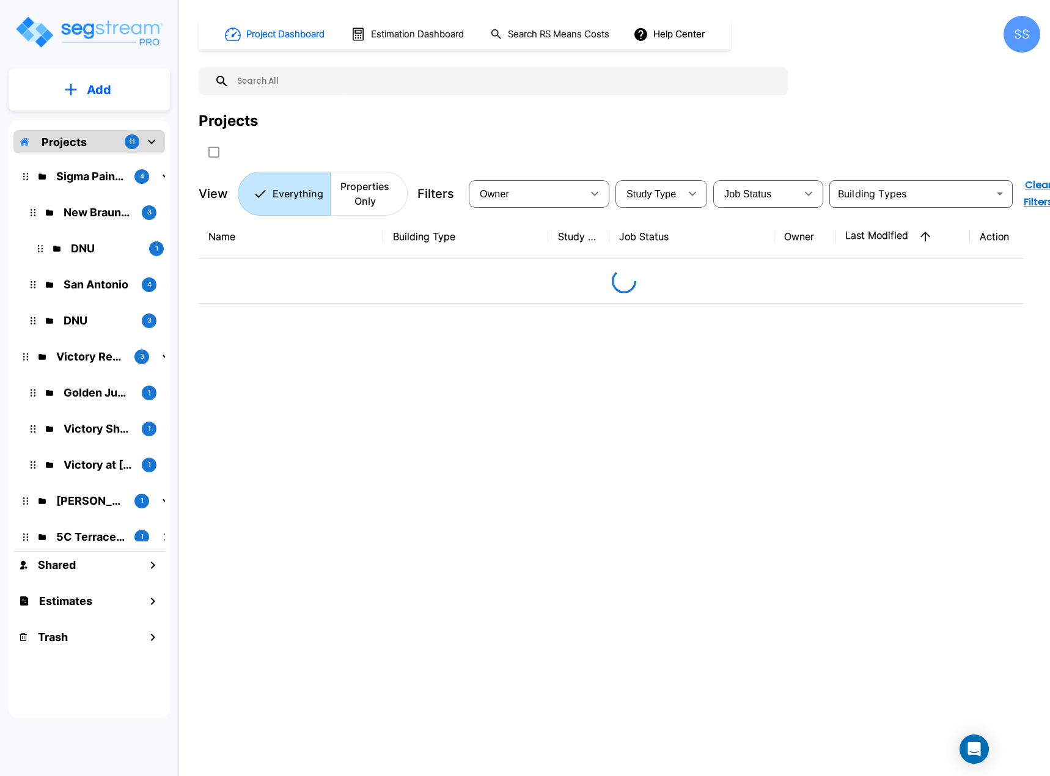
scroll to position [0, 0]
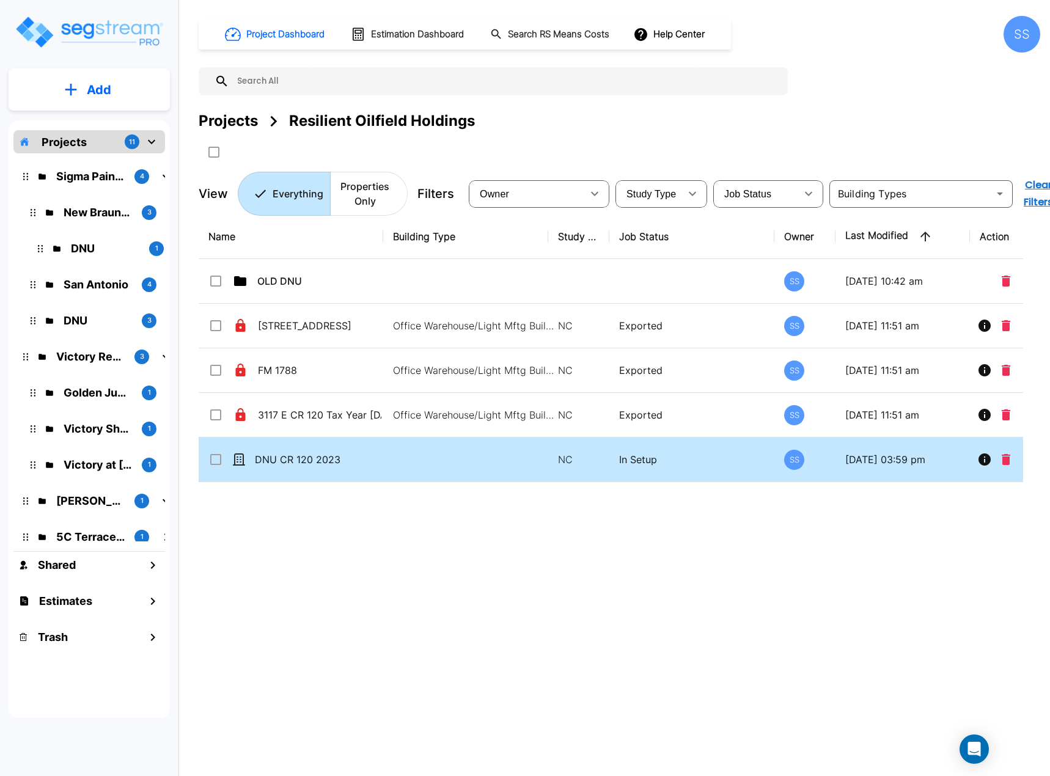
click at [213, 461] on input "select row DNU CR 120 2023" at bounding box center [214, 457] width 12 height 10
click at [342, 146] on icon "Move" at bounding box center [334, 152] width 15 height 15
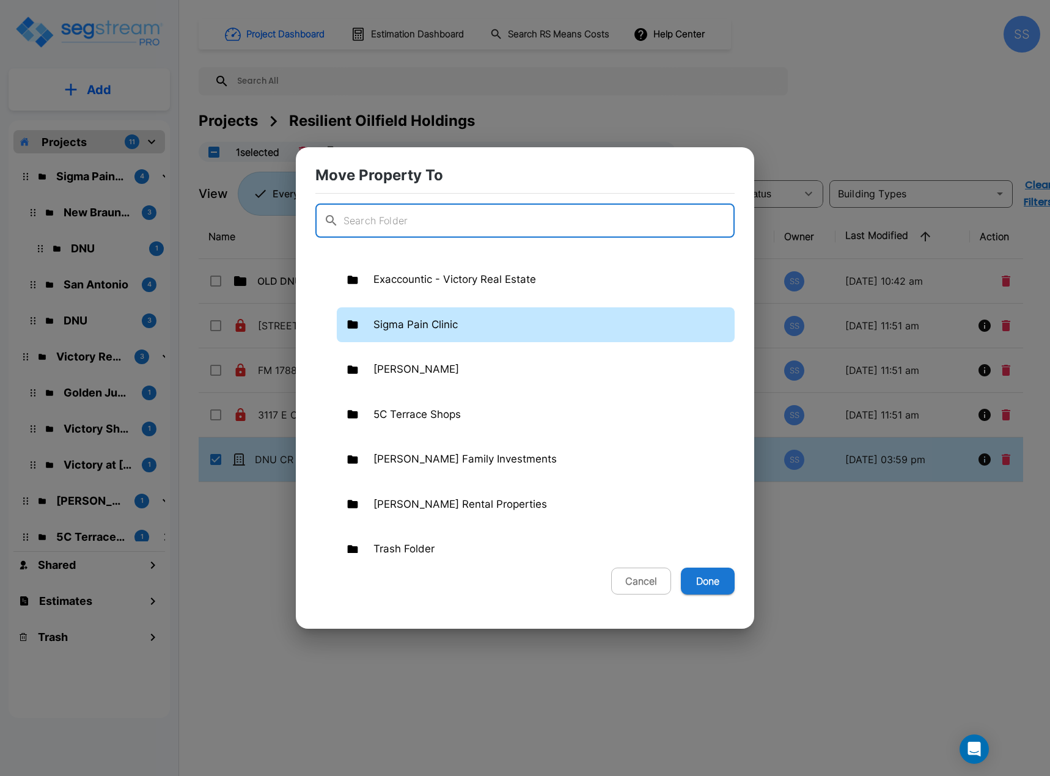
scroll to position [234, 0]
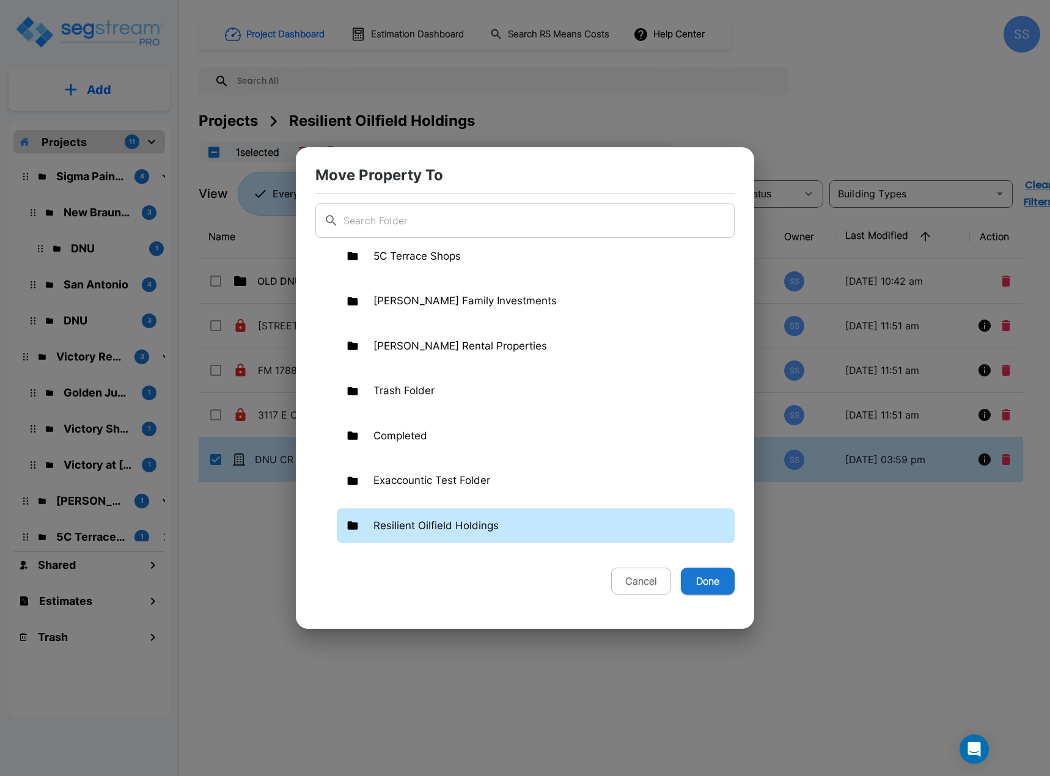
click at [421, 519] on p "Resilient Oilfield Holdings" at bounding box center [436, 526] width 125 height 16
click at [400, 531] on p "Resilient Oilfield Holdings" at bounding box center [436, 526] width 125 height 16
click at [361, 526] on div "Resilient Oilfield Holdings" at bounding box center [536, 526] width 398 height 35
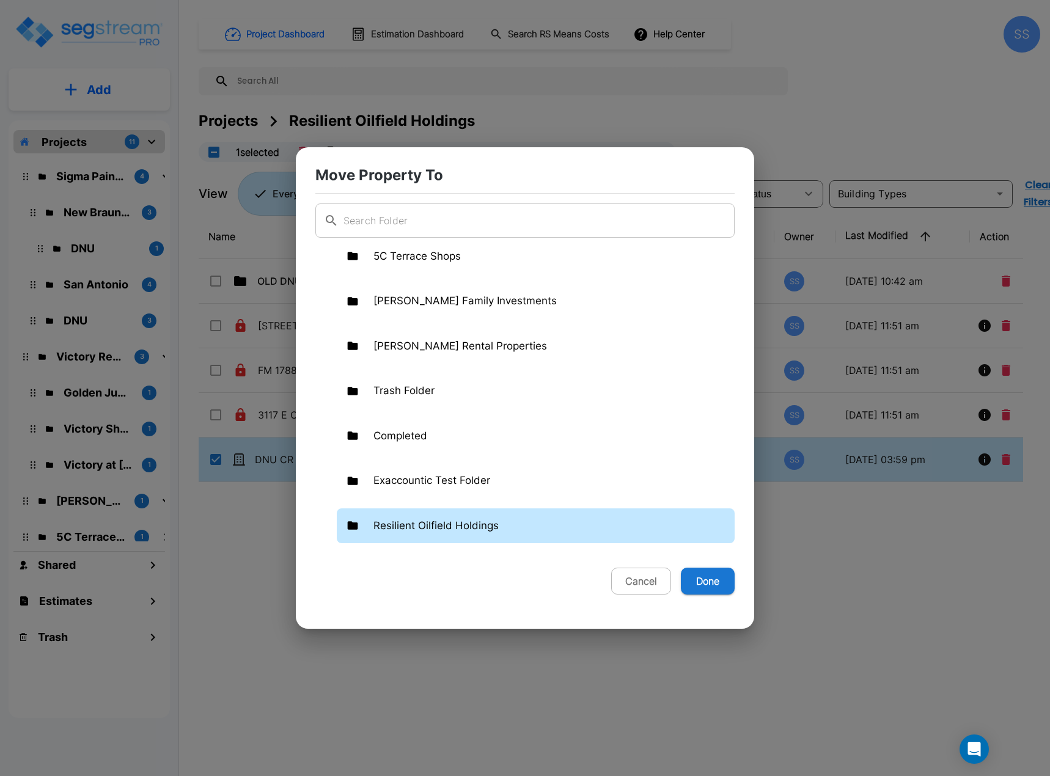
click at [361, 526] on div "Resilient Oilfield Holdings" at bounding box center [536, 526] width 398 height 35
click at [413, 513] on div "Resilient Oilfield Holdings" at bounding box center [536, 526] width 398 height 35
click at [629, 586] on button "Cancel" at bounding box center [641, 581] width 60 height 27
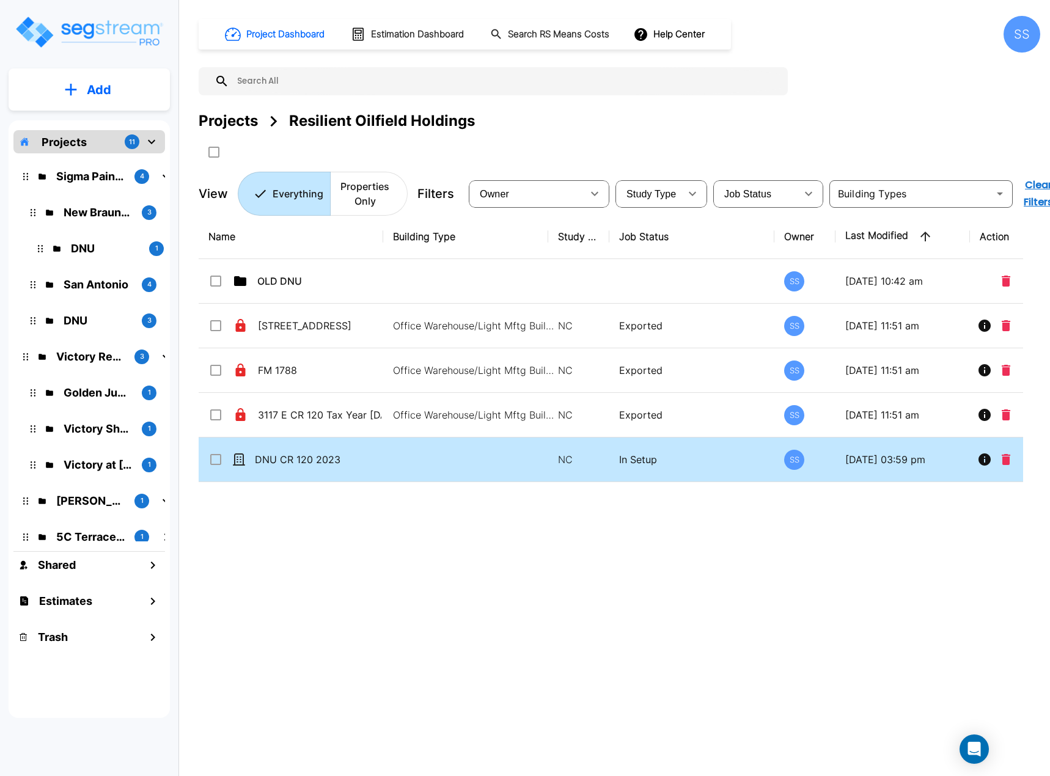
click at [213, 459] on input "select row DNU CR 120 2023" at bounding box center [214, 457] width 12 height 10
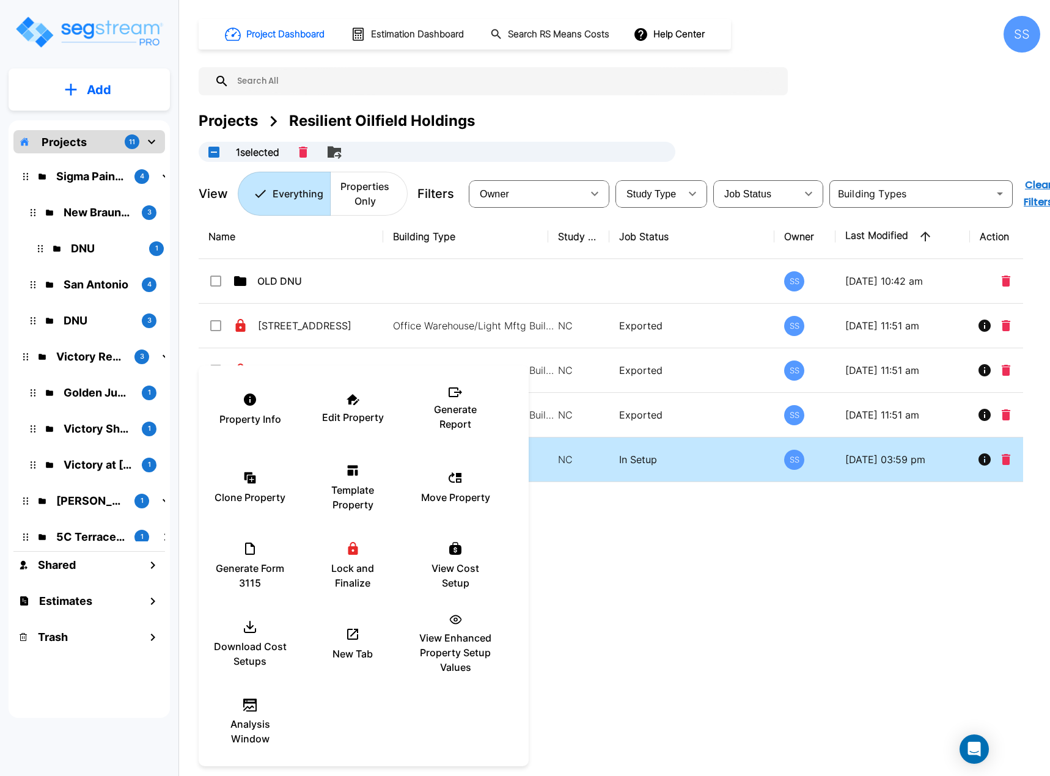
click at [660, 628] on div at bounding box center [525, 388] width 1050 height 776
click at [743, 578] on div at bounding box center [525, 388] width 1050 height 776
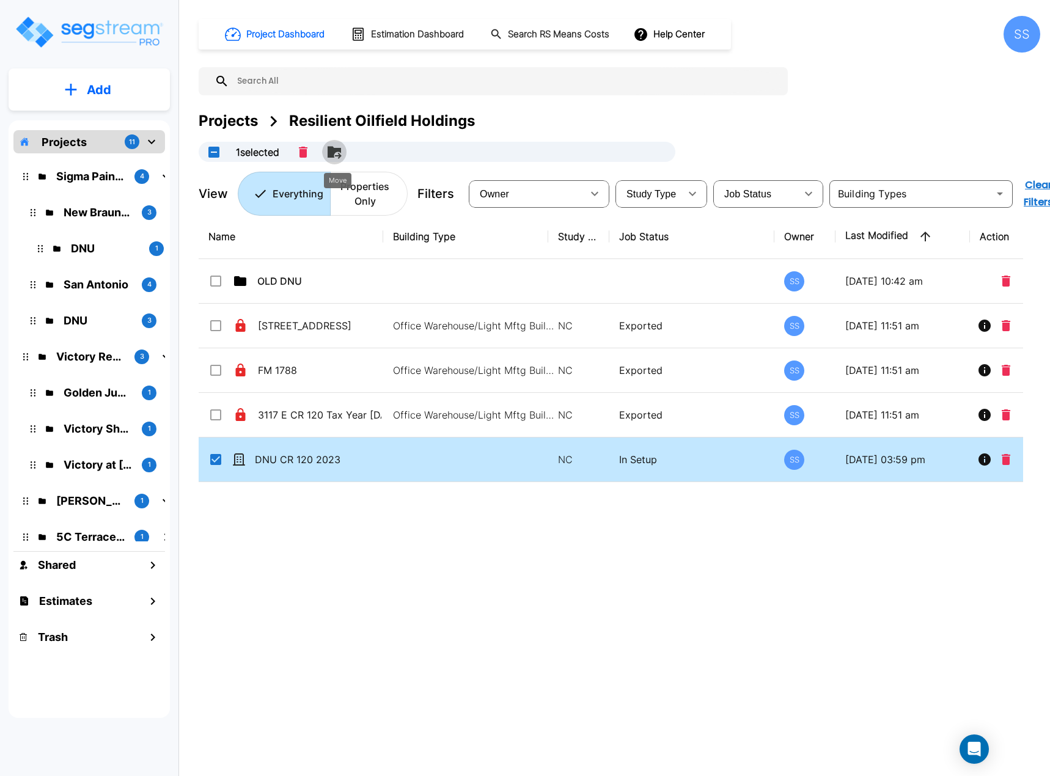
click at [339, 151] on icon "Move" at bounding box center [334, 152] width 13 height 12
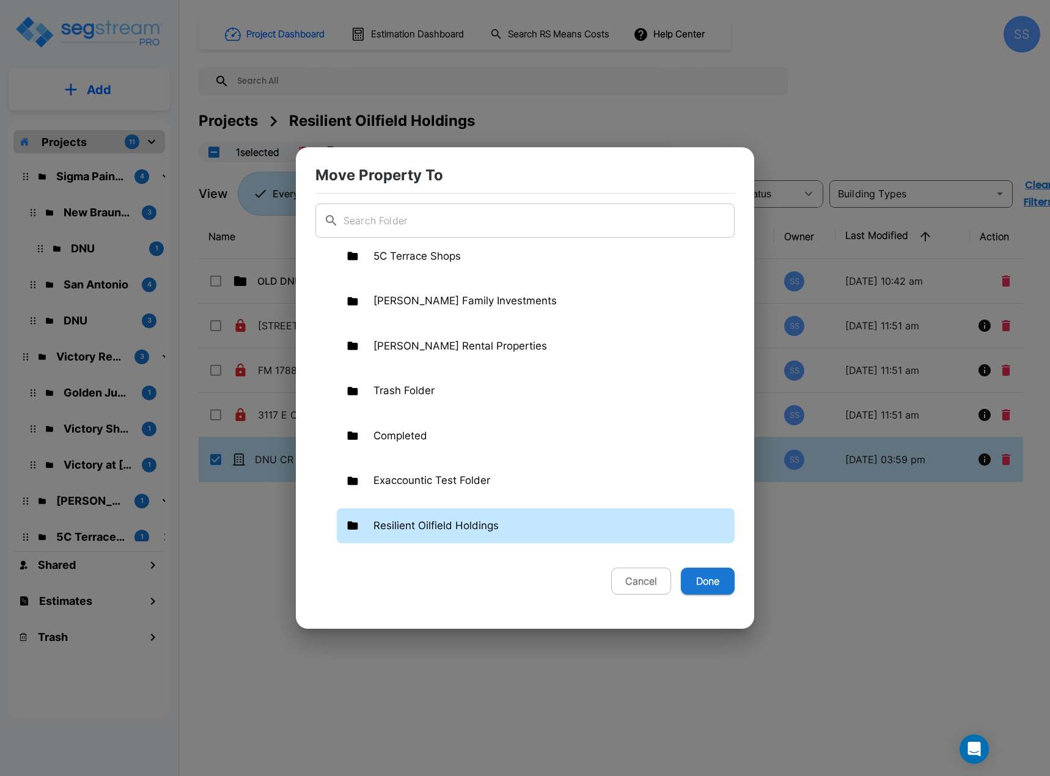
click at [410, 523] on p "Resilient Oilfield Holdings" at bounding box center [436, 526] width 125 height 16
click at [358, 527] on icon at bounding box center [353, 526] width 12 height 12
click at [358, 527] on icon at bounding box center [353, 526] width 10 height 8
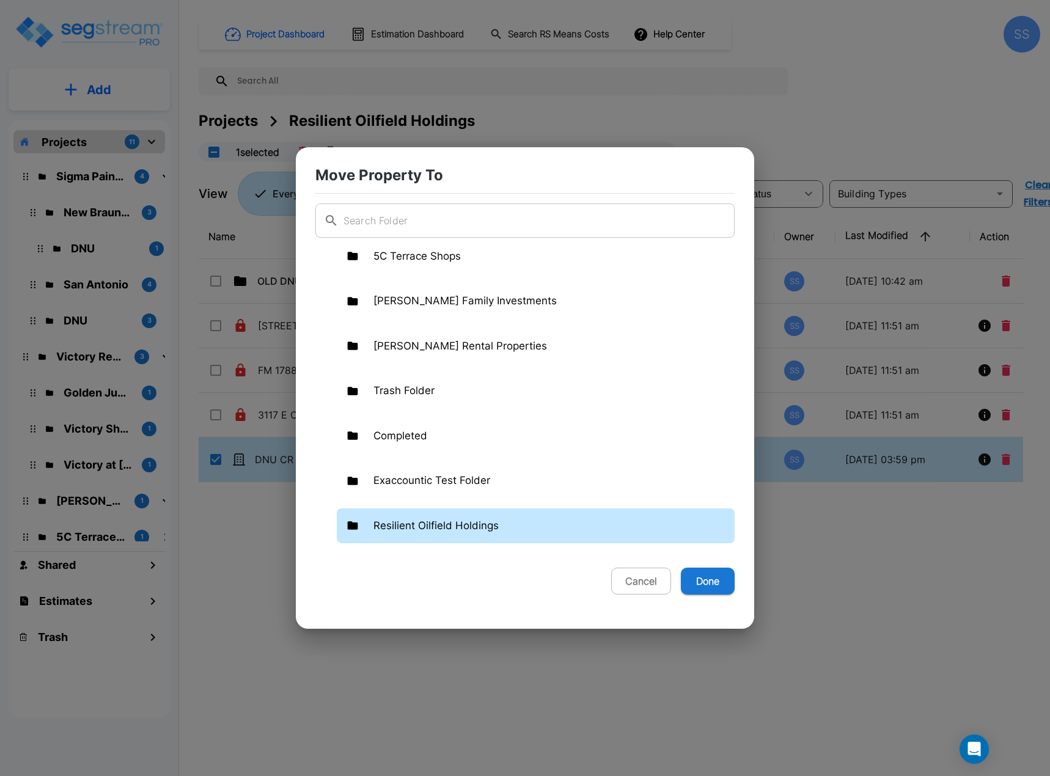
click at [359, 527] on div "Resilient Oilfield Holdings" at bounding box center [536, 526] width 398 height 35
click at [455, 542] on div "Resilient Oilfield Holdings" at bounding box center [536, 526] width 398 height 35
click at [705, 591] on button "Done" at bounding box center [708, 581] width 54 height 27
checkbox input "false"
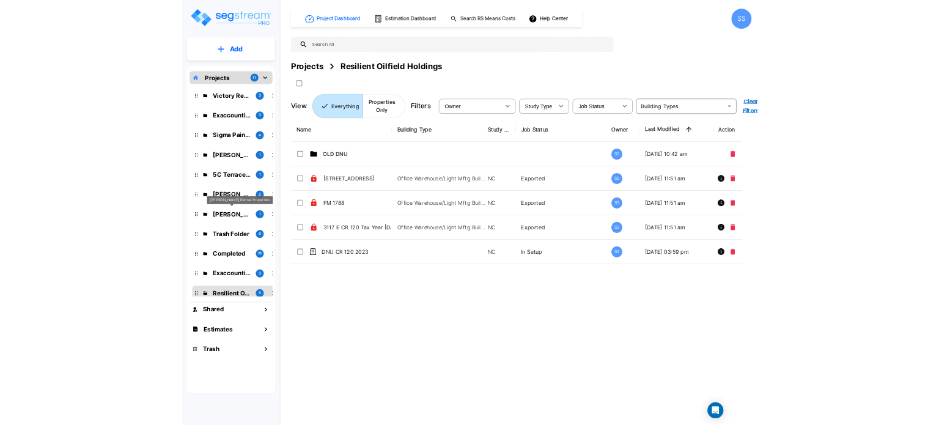
scroll to position [0, 0]
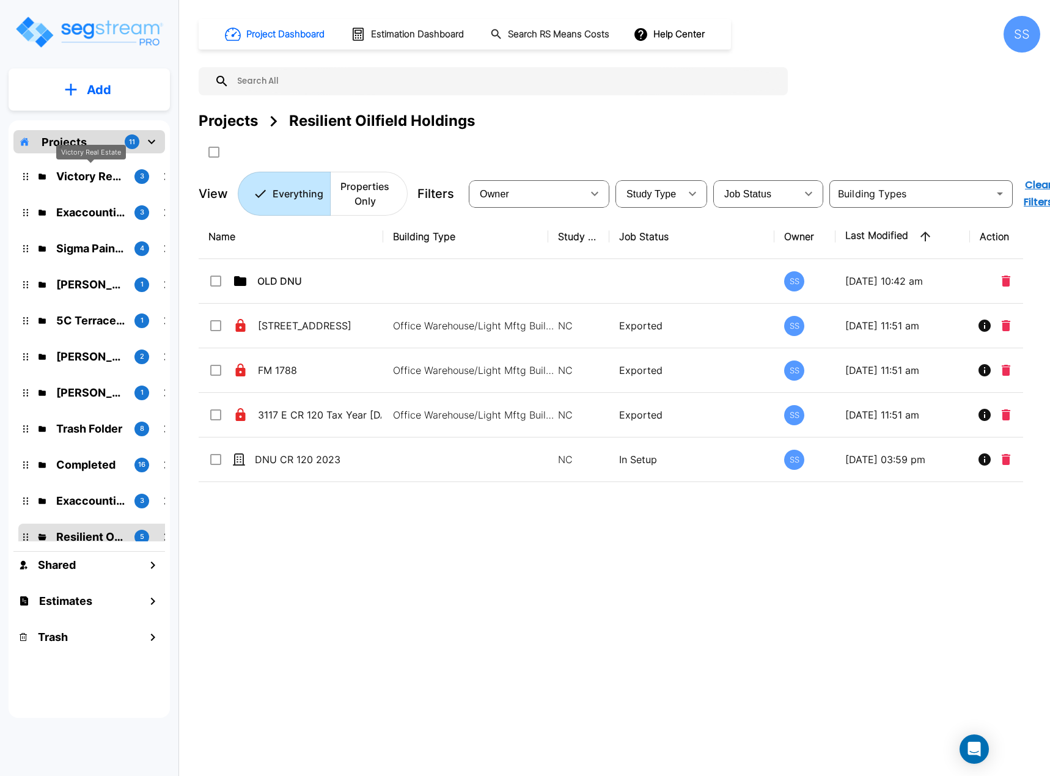
click at [78, 143] on p "Projects" at bounding box center [64, 142] width 45 height 17
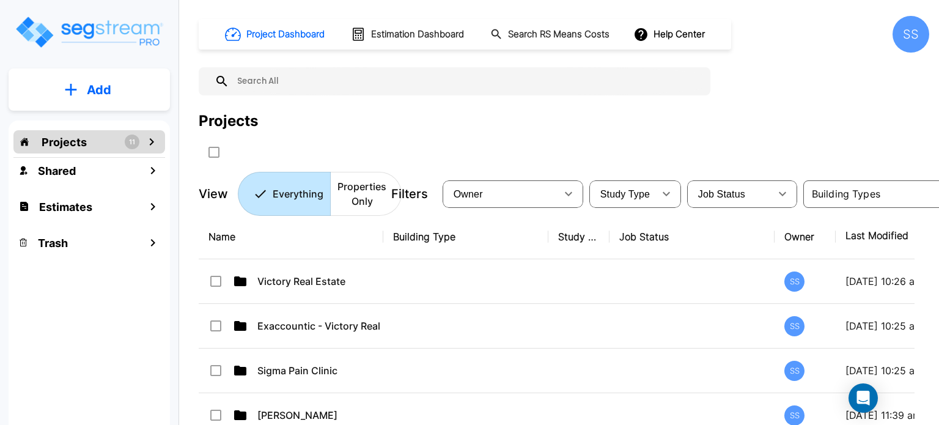
drag, startPoint x: 266, startPoint y: 119, endPoint x: 210, endPoint y: 122, distance: 55.7
click at [210, 122] on div "Projects" at bounding box center [564, 121] width 731 height 22
